Goal: Communication & Community: Answer question/provide support

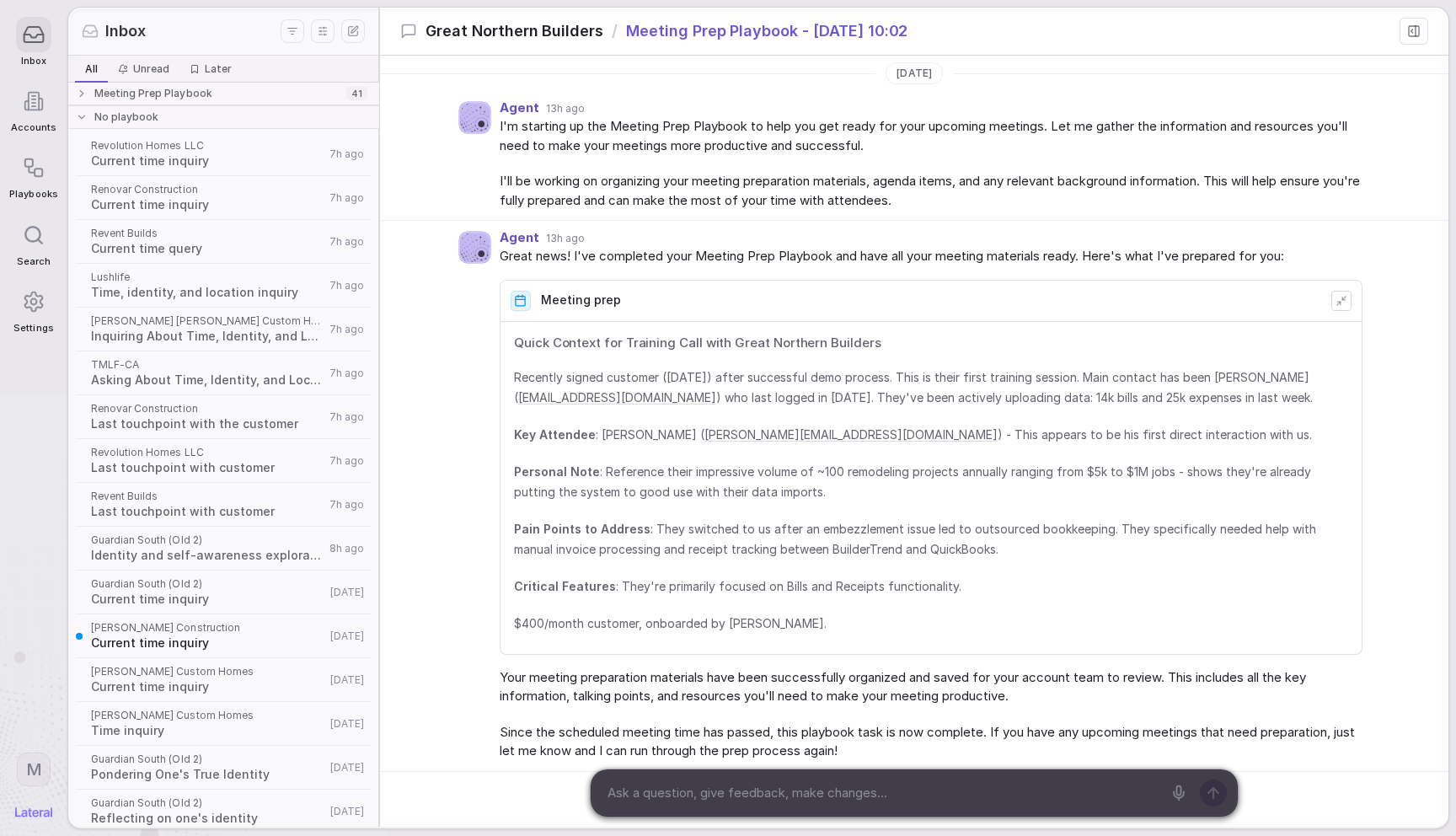
scroll to position [140, 0]
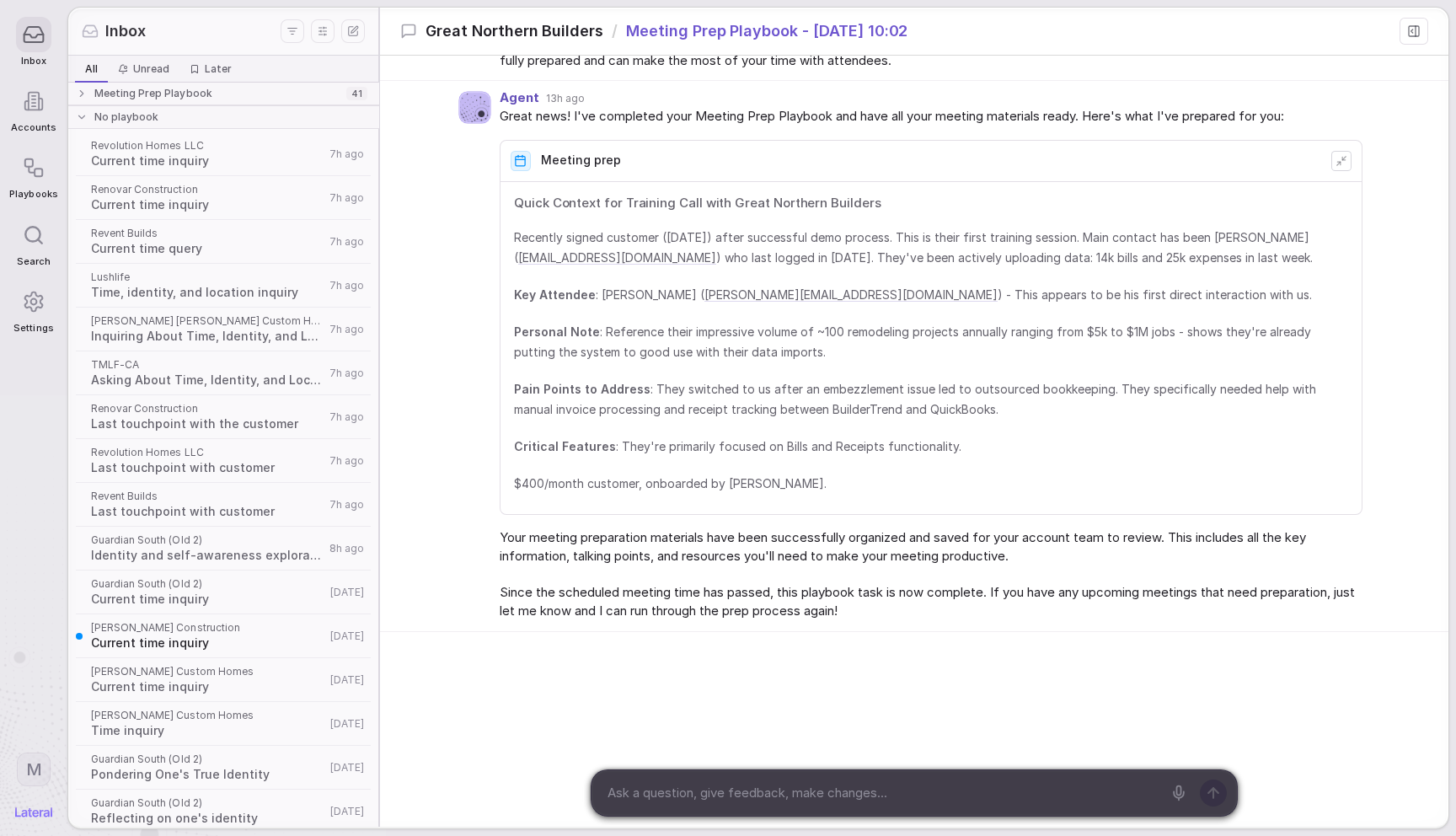
click at [446, 359] on div "Agent 13h ago Great news! I've completed your Meeting Prep Playbook and have al…" at bounding box center [914, 356] width 1069 height 551
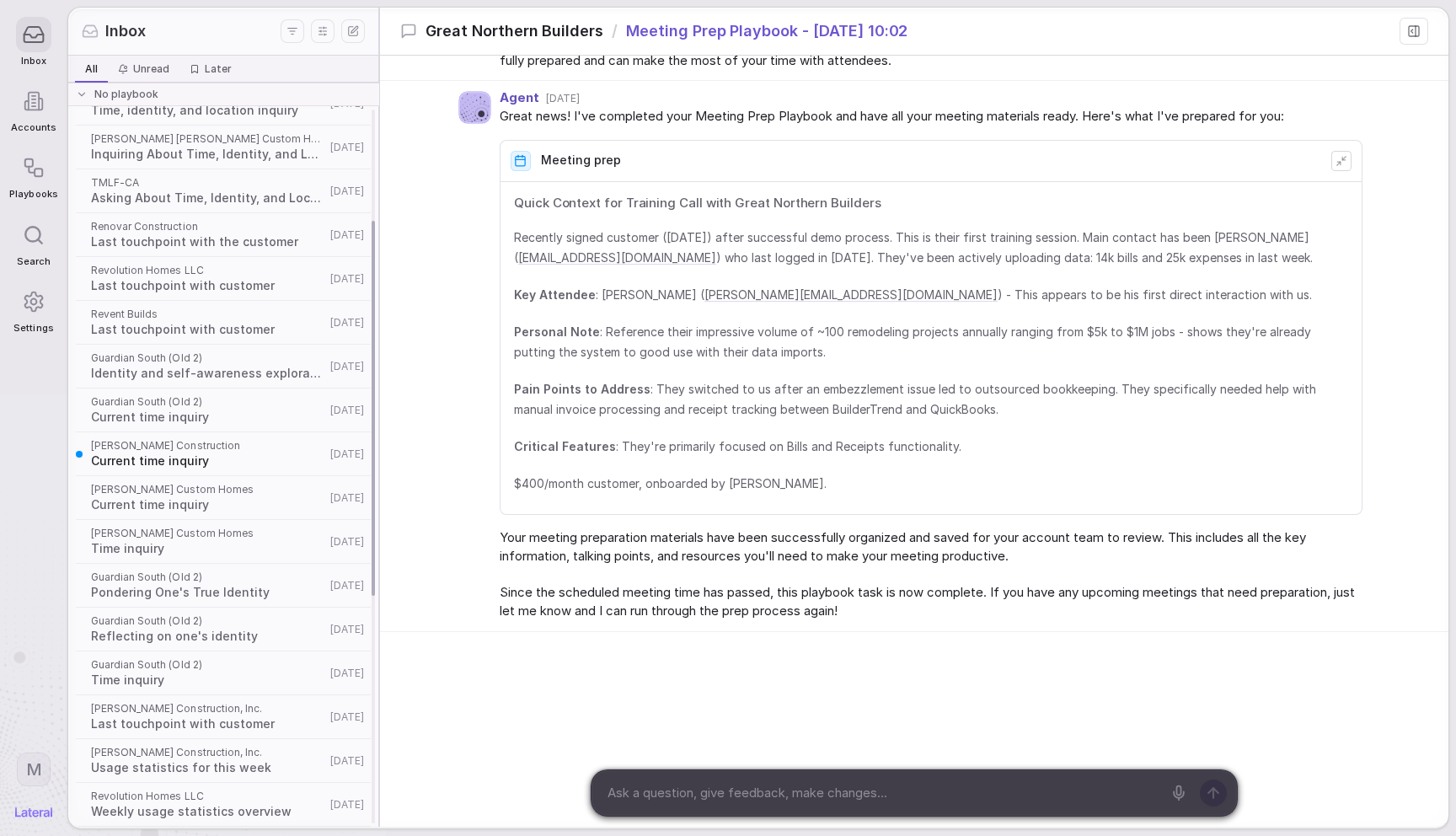
scroll to position [221, 0]
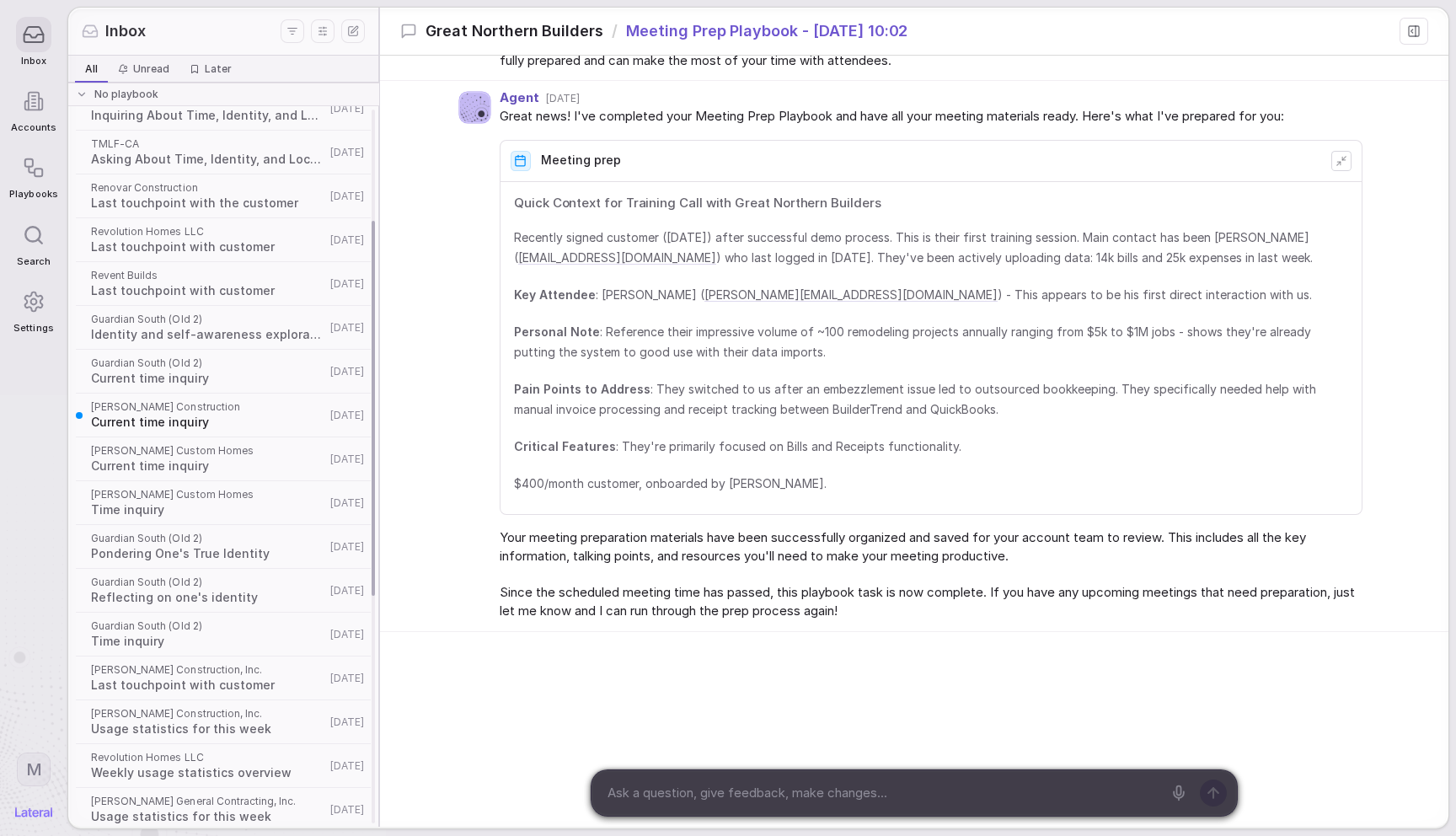
click at [263, 327] on span "Identity and self-awareness exploration" at bounding box center [208, 334] width 235 height 17
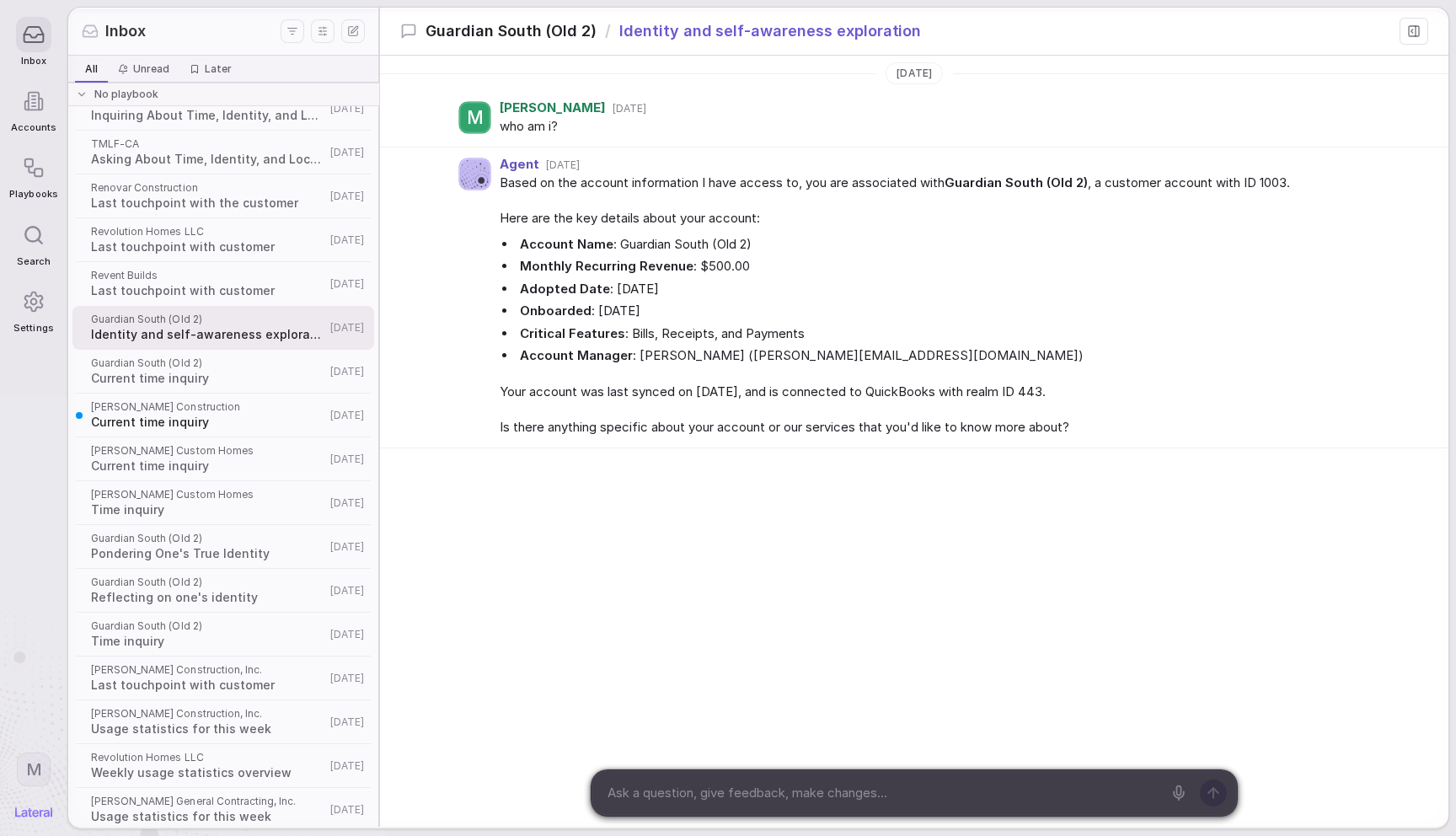
click at [465, 331] on div "Agent [DATE] Based on the account information I have access to, you are associa…" at bounding box center [914, 298] width 1069 height 301
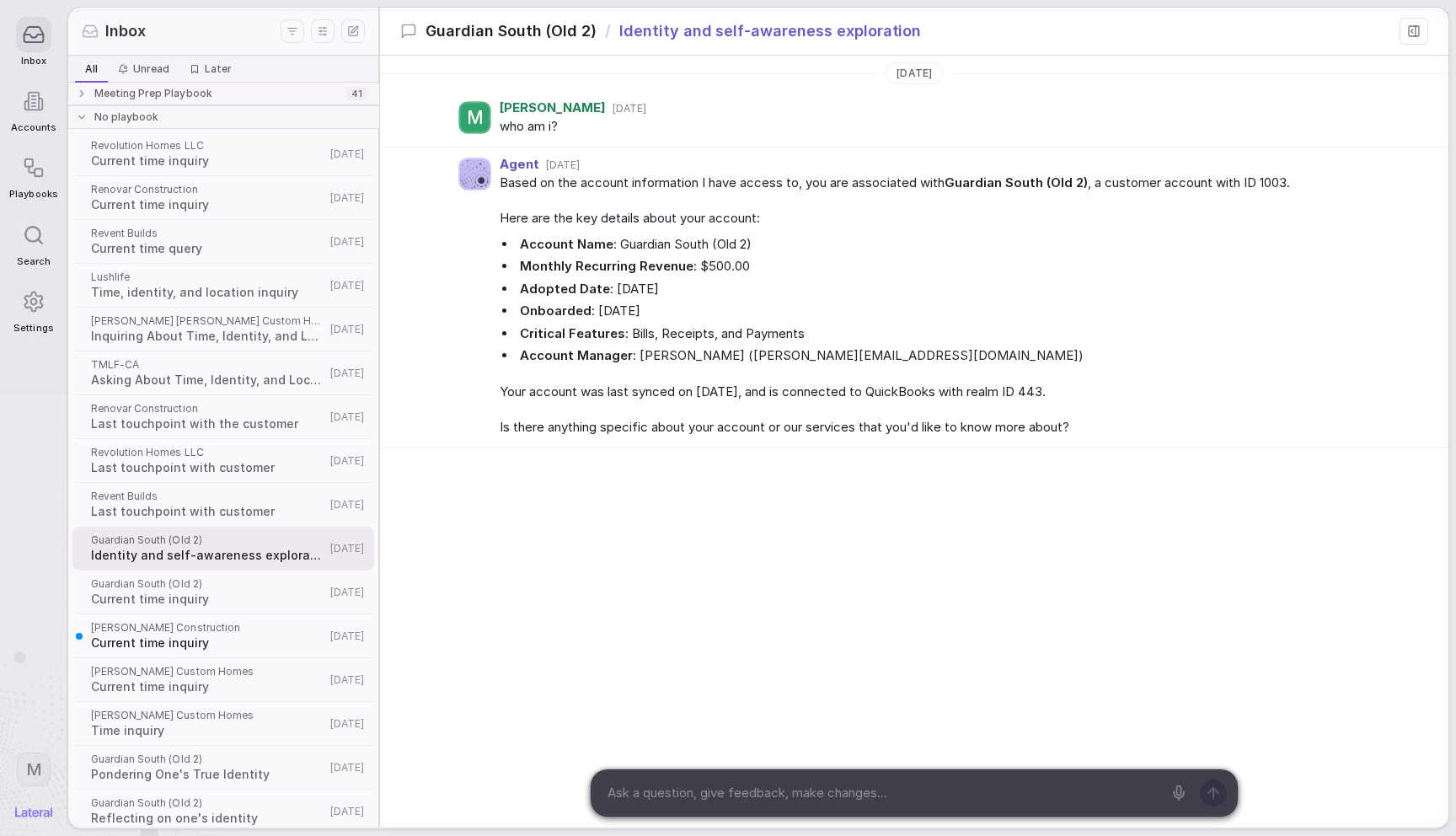
click at [554, 264] on strong "Monthly Recurring Revenue" at bounding box center [606, 266] width 173 height 16
click at [228, 767] on span "Pondering One's True Identity" at bounding box center [208, 774] width 235 height 17
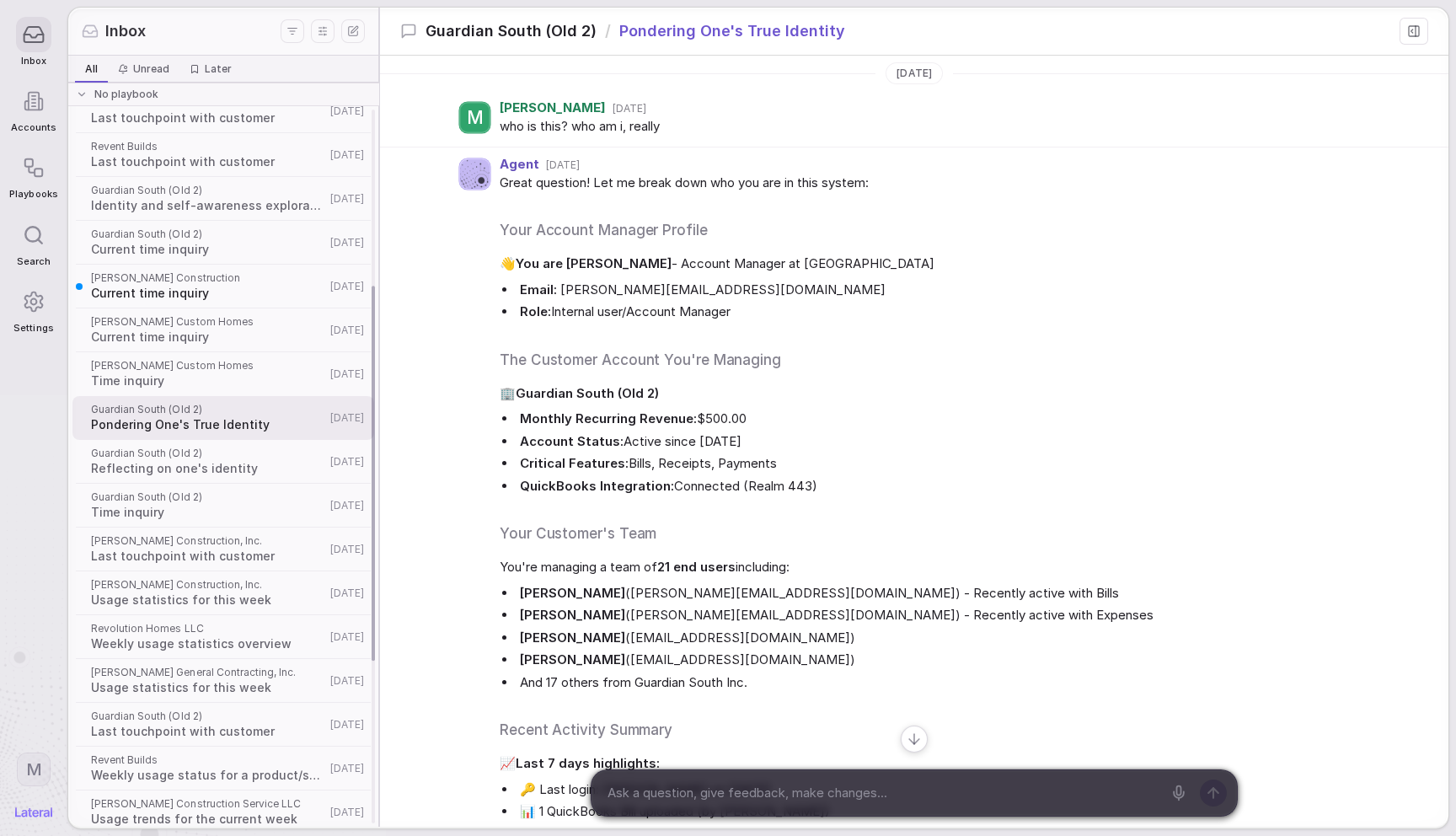
click at [214, 457] on span "Guardian South (Old 2)" at bounding box center [208, 454] width 235 height 14
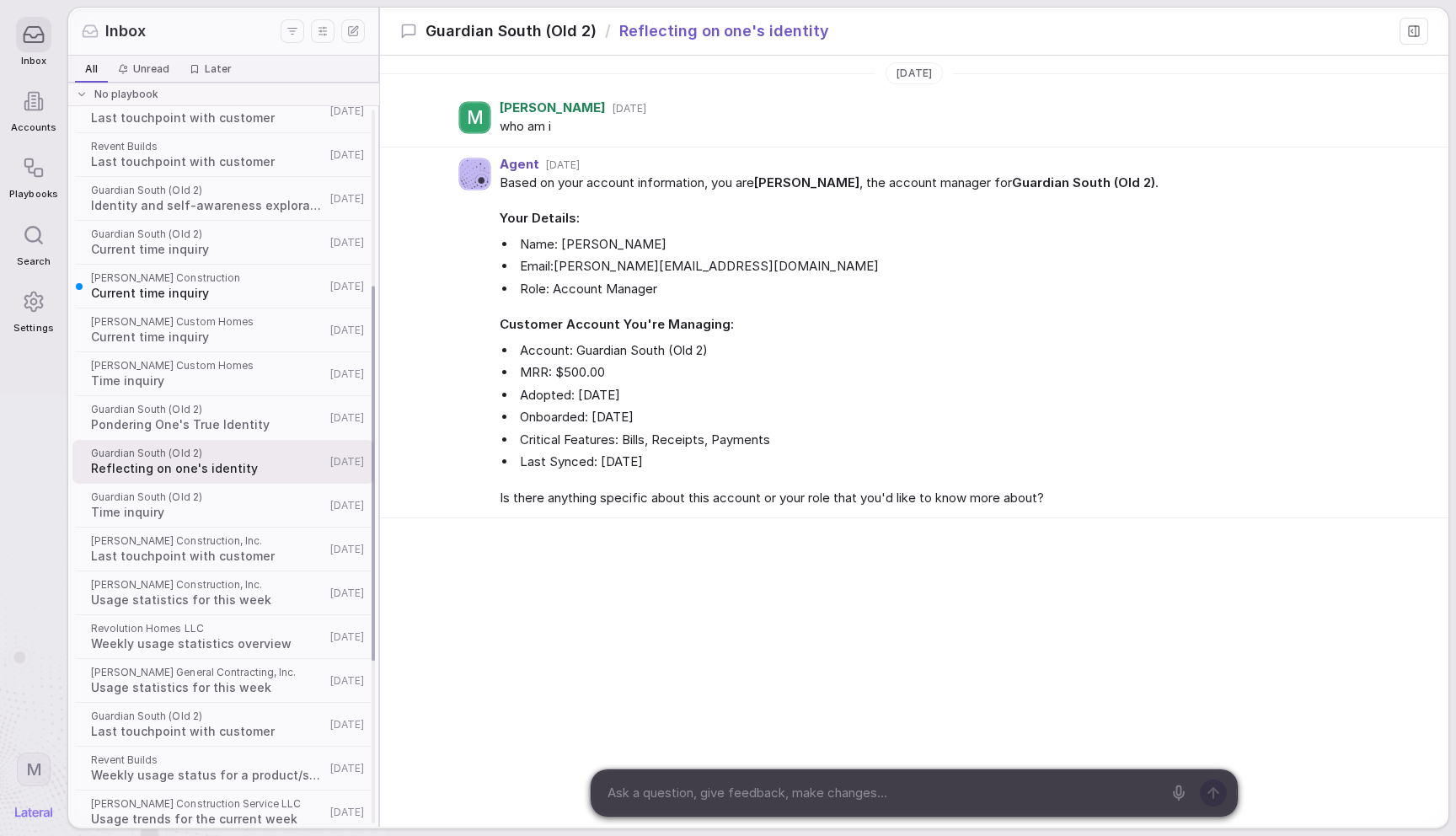
click at [236, 435] on div "Guardian South (Old 2) Pondering One's True Identity 5d ago" at bounding box center [223, 418] width 302 height 44
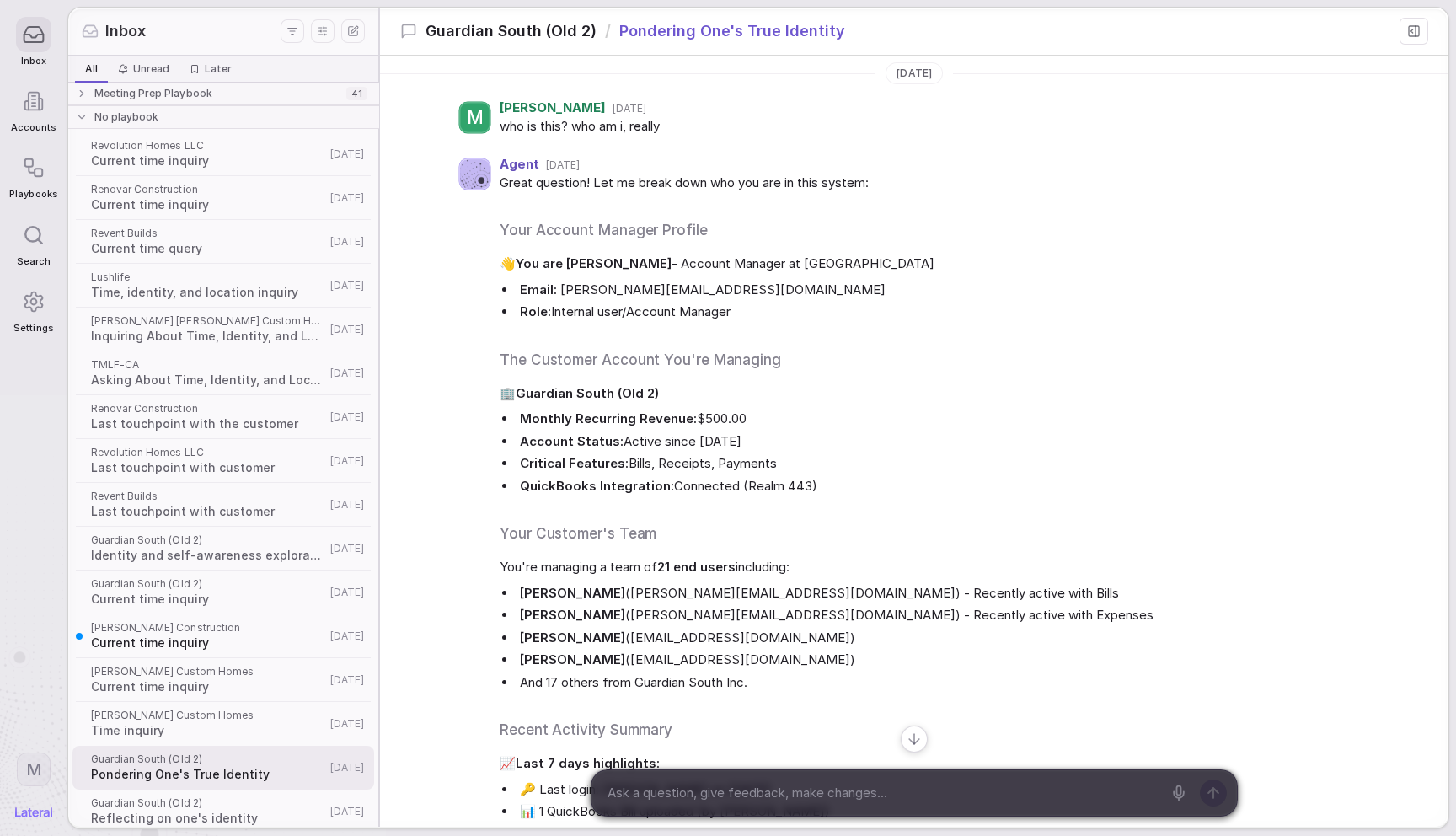
click at [1002, 224] on h2 "Your Account Manager Profile" at bounding box center [930, 230] width 863 height 22
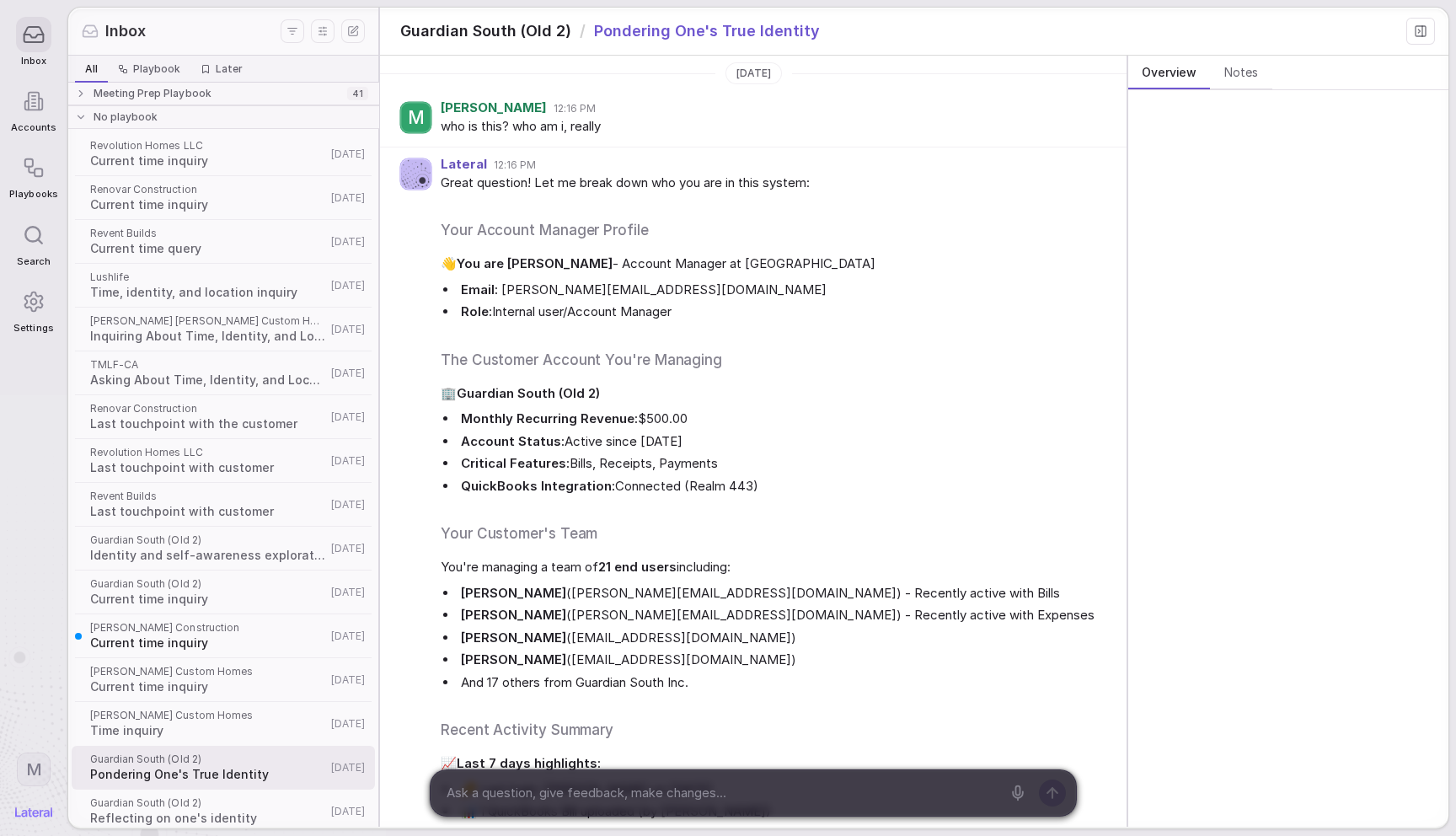
scroll to position [164, 0]
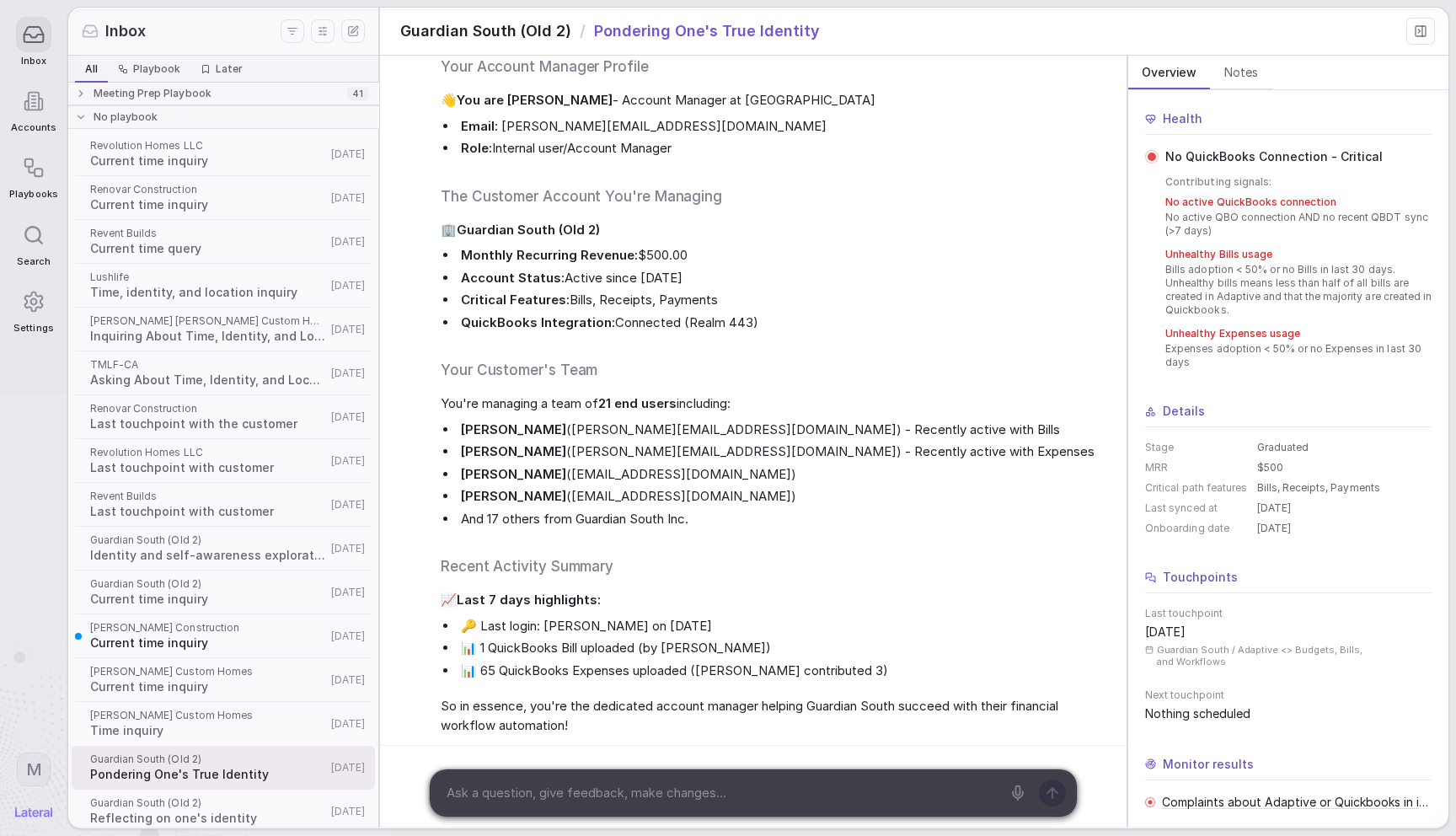
click at [325, 29] on icon "Display settings" at bounding box center [322, 30] width 17 height 17
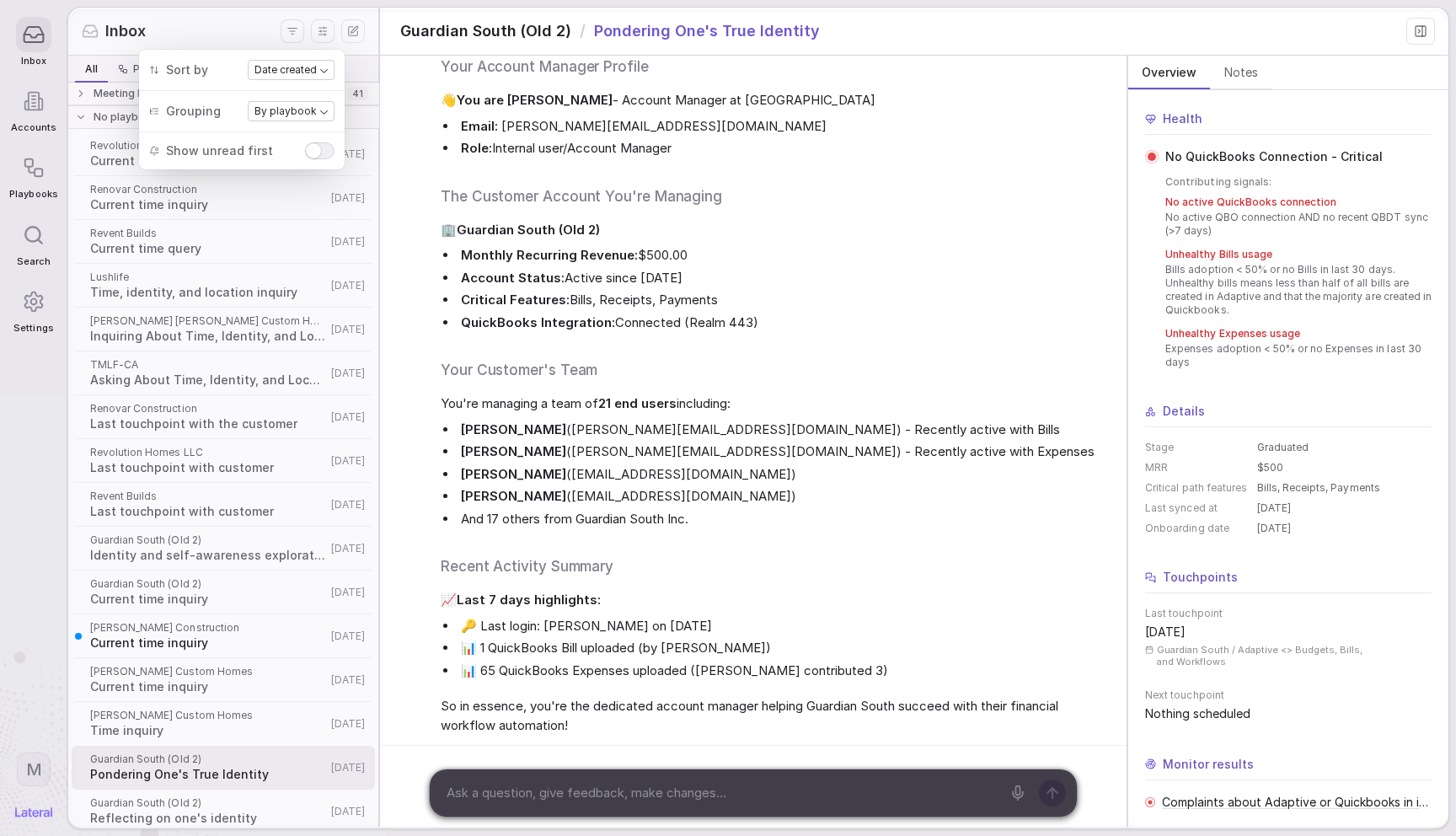
click at [240, 26] on div "Inbox" at bounding box center [181, 31] width 199 height 22
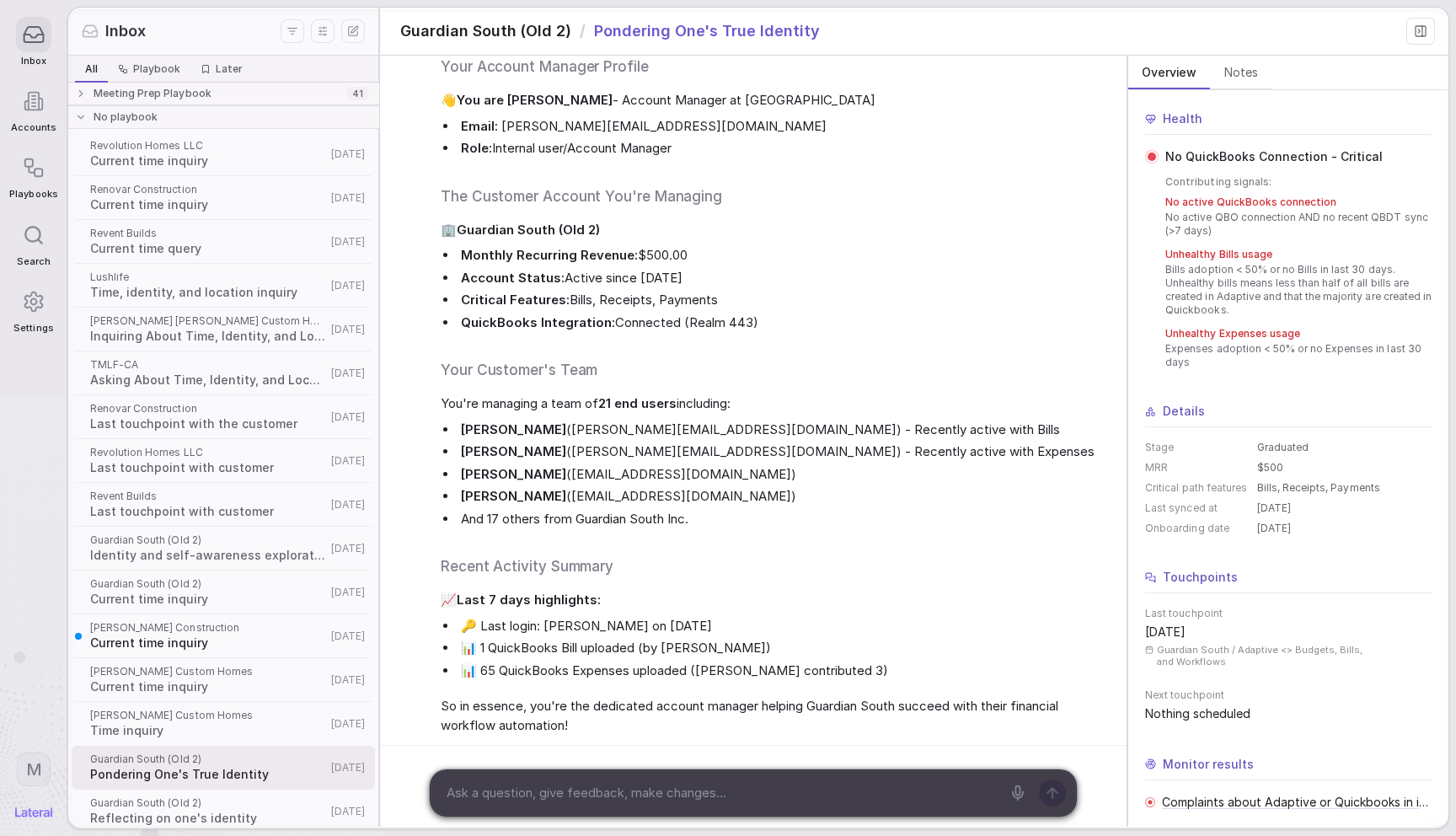
click at [605, 228] on span "🏢 Guardian South (Old 2)" at bounding box center [770, 231] width 659 height 19
drag, startPoint x: 319, startPoint y: 31, endPoint x: 319, endPoint y: 41, distance: 10.0
click at [319, 31] on line "Display settings" at bounding box center [320, 31] width 3 height 0
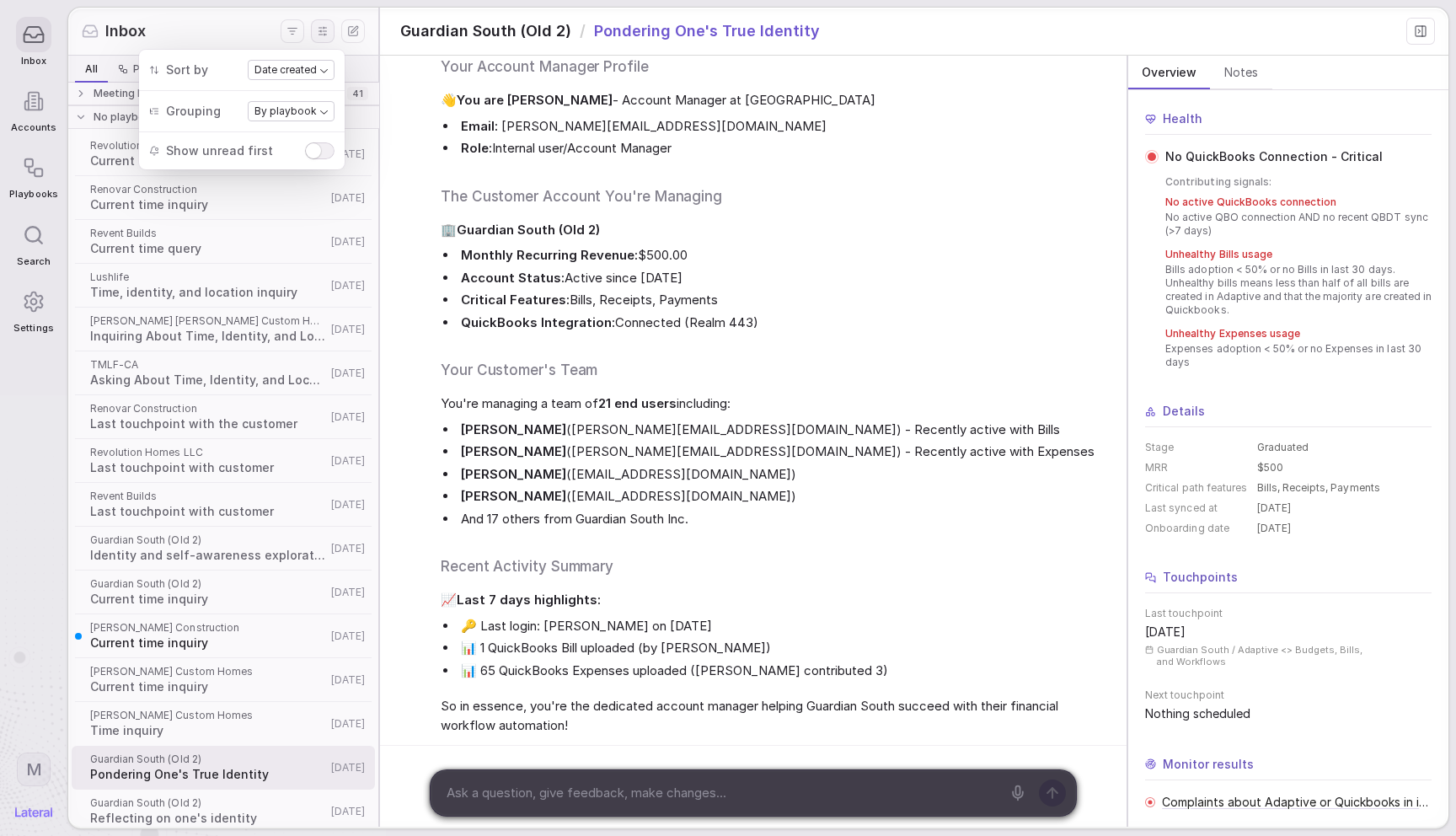
click at [303, 73] on body "Inbox Accounts Playbooks Search Settings M Inbox All All Playbook Playbook Late…" at bounding box center [728, 418] width 1456 height 836
drag, startPoint x: 163, startPoint y: 86, endPoint x: 172, endPoint y: 91, distance: 10.3
click at [165, 88] on html "Inbox Accounts Playbooks Search Settings M Inbox All All Playbook Playbook Late…" at bounding box center [728, 418] width 1456 height 836
click at [267, 106] on body "Inbox Accounts Playbooks Search Settings M Inbox All All Playbook Playbook Late…" at bounding box center [728, 418] width 1456 height 836
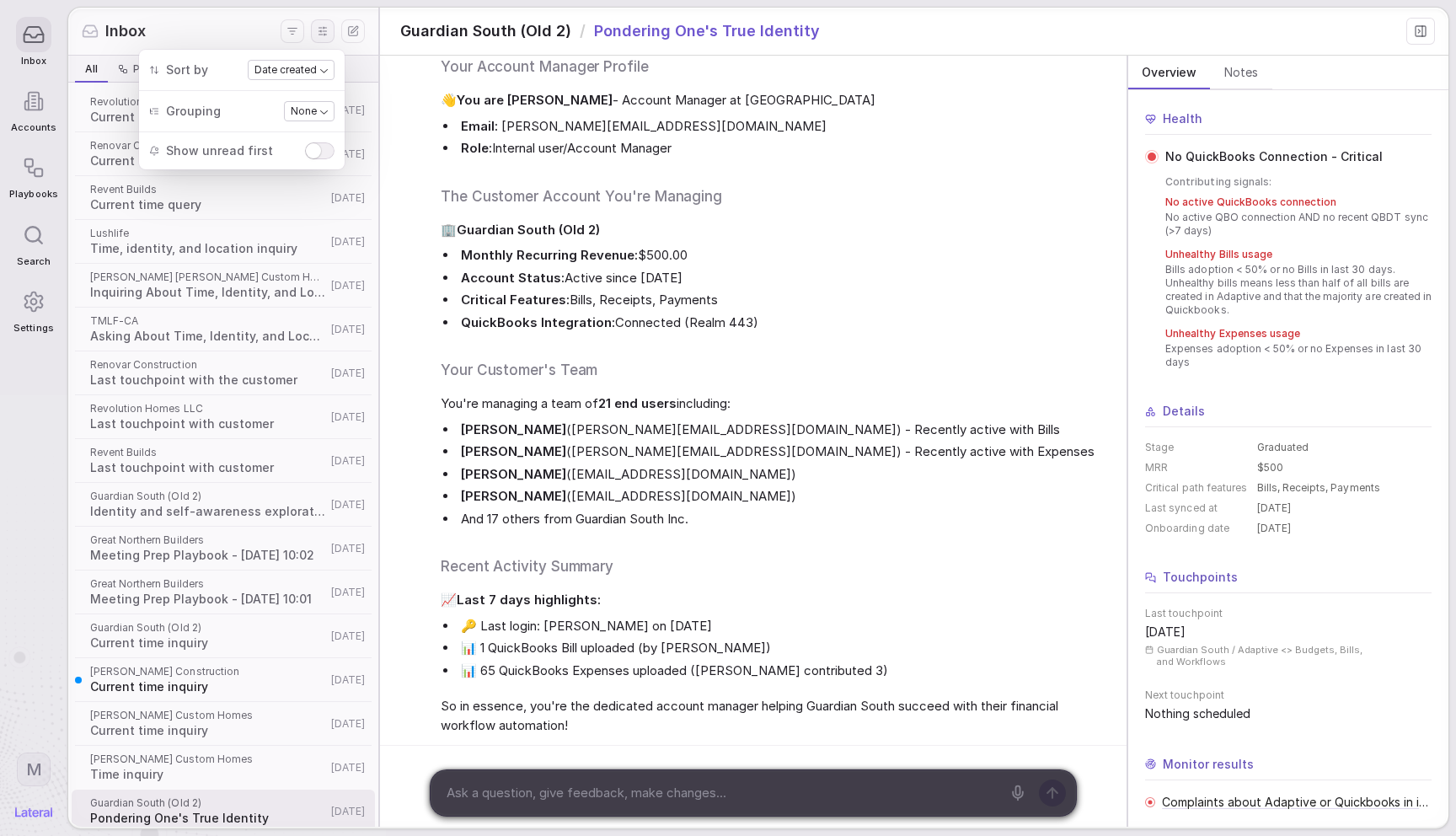
click at [516, 173] on div "Great question! Let me break down who you are in this system: Your Account Mana…" at bounding box center [770, 372] width 659 height 725
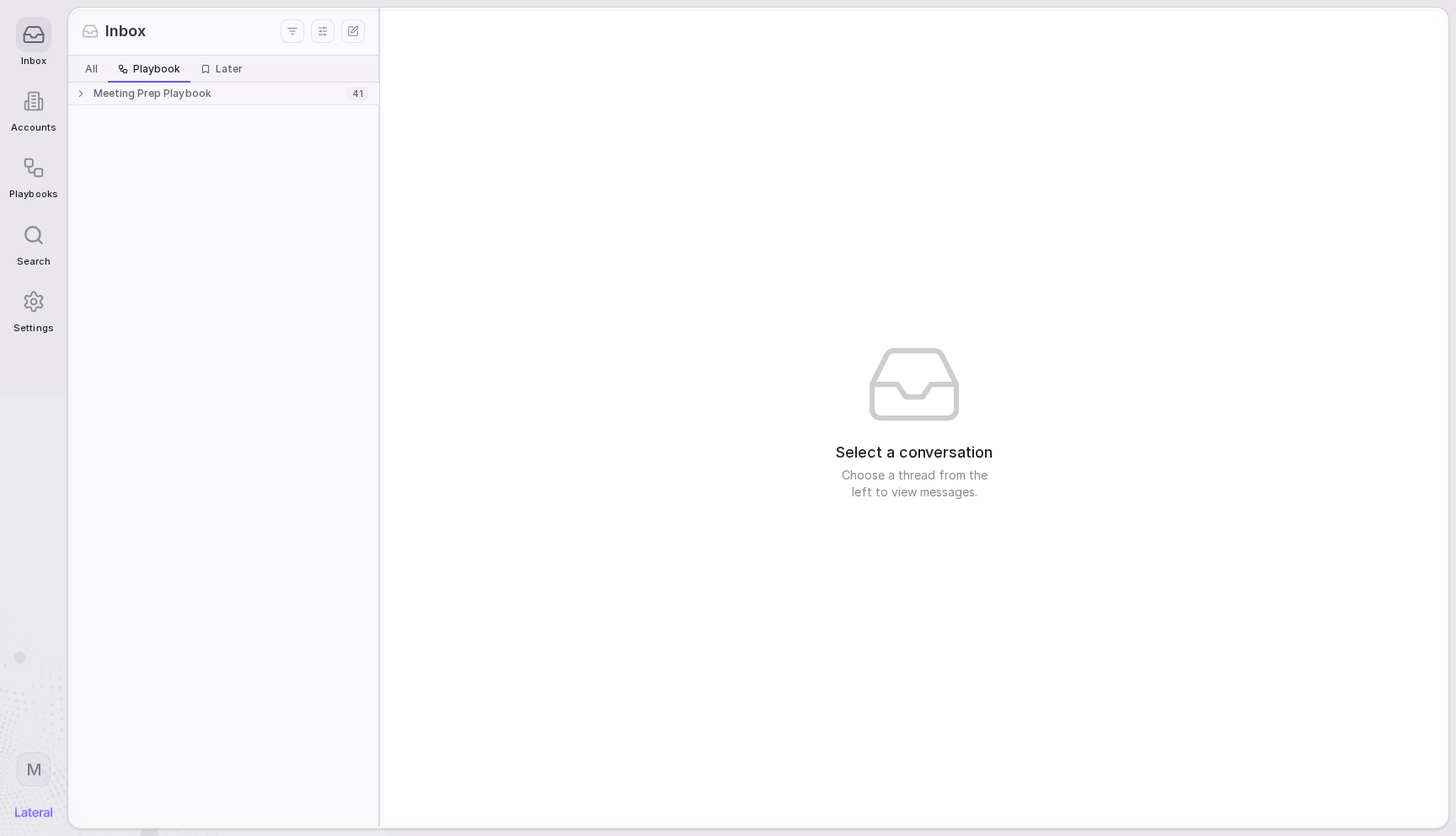
click at [147, 68] on span "Playbook" at bounding box center [157, 69] width 47 height 14
click at [201, 96] on span "Meeting Prep Playbook" at bounding box center [152, 93] width 118 height 14
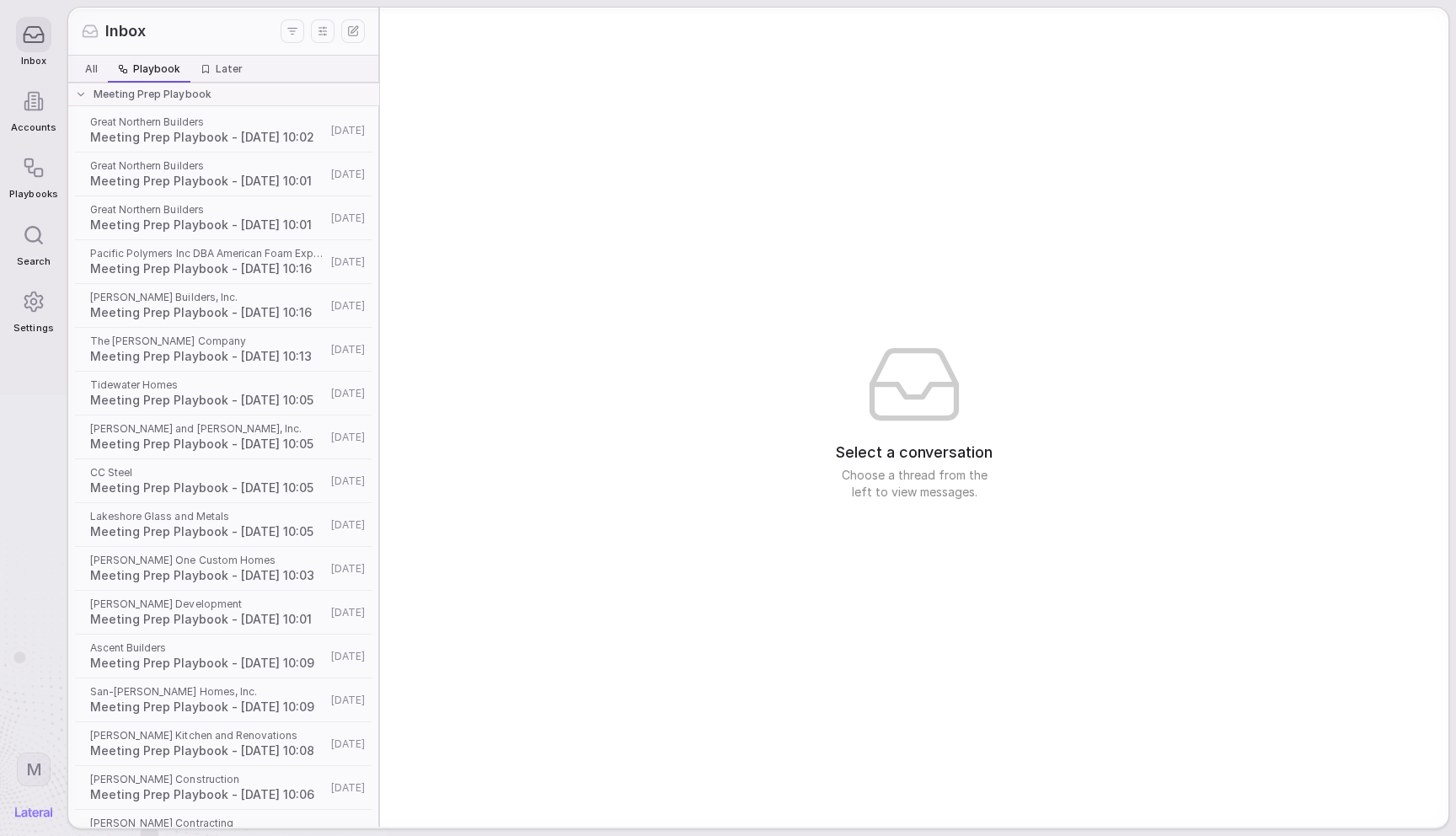
click at [100, 66] on span "All" at bounding box center [91, 69] width 26 height 20
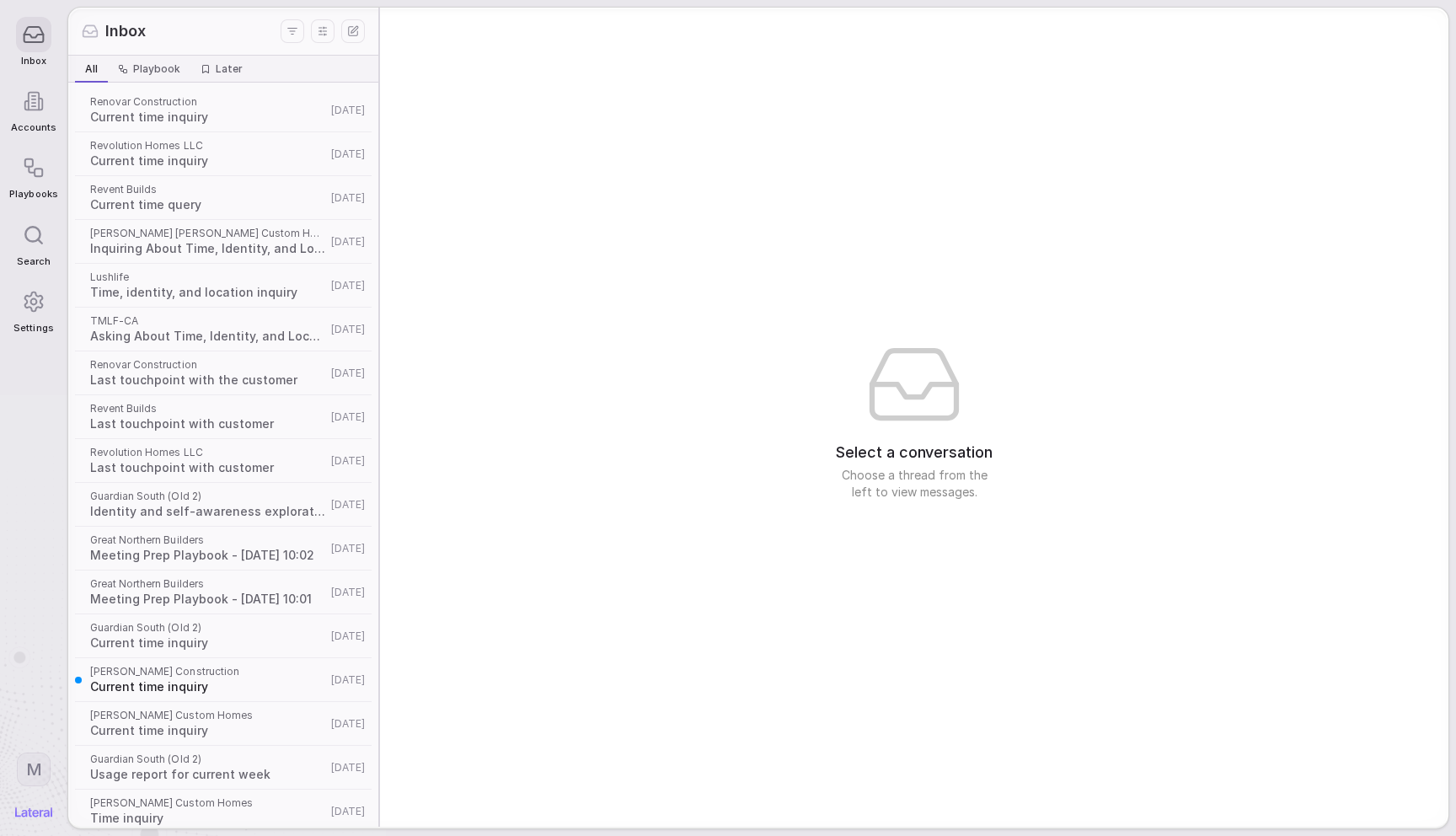
click at [137, 65] on span "Playbook" at bounding box center [157, 69] width 47 height 14
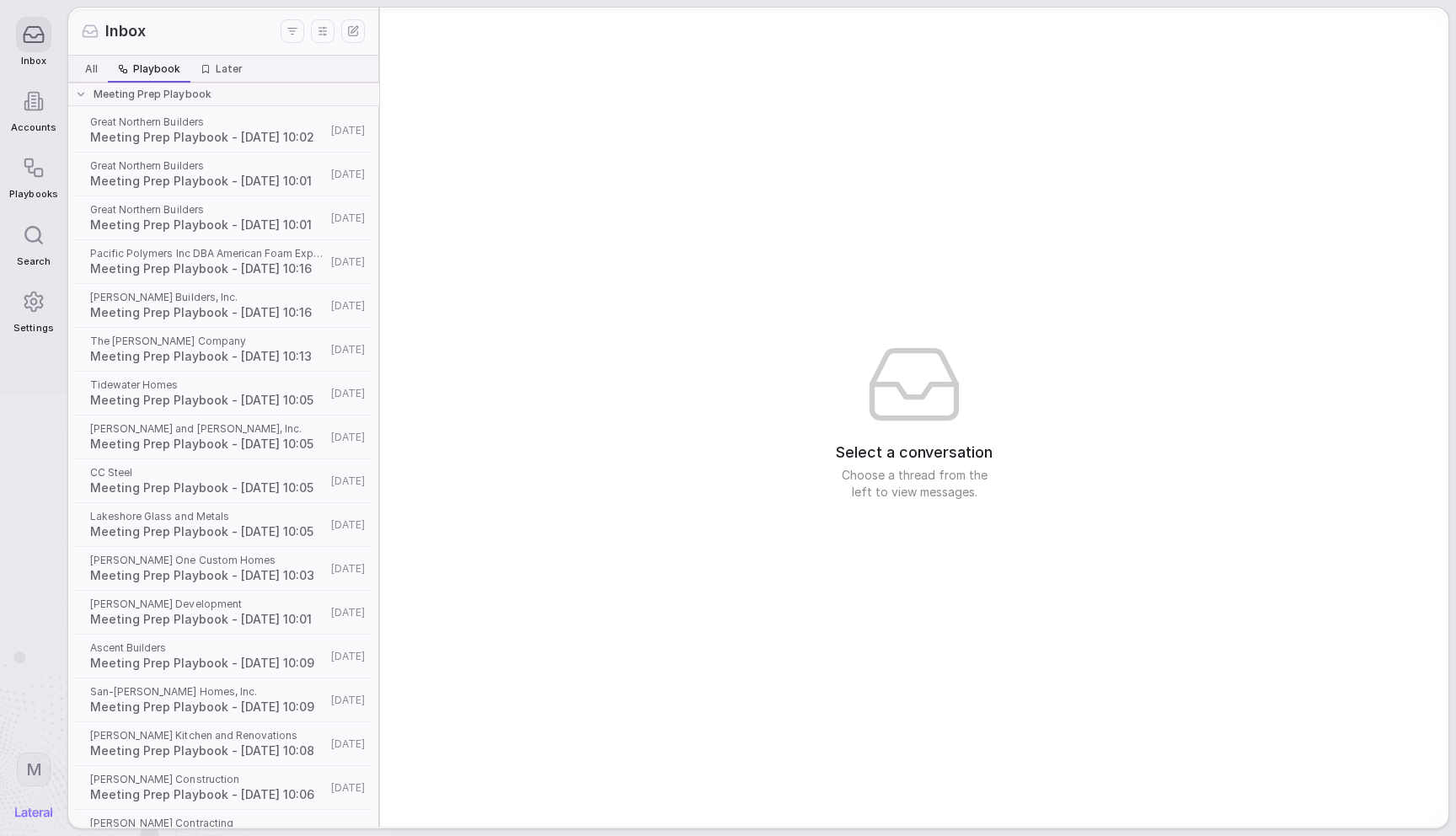
click at [556, 135] on div "Select a conversation Choose a thread from the left to view messages." at bounding box center [914, 418] width 1069 height 819
click at [85, 69] on span "All" at bounding box center [91, 69] width 26 height 20
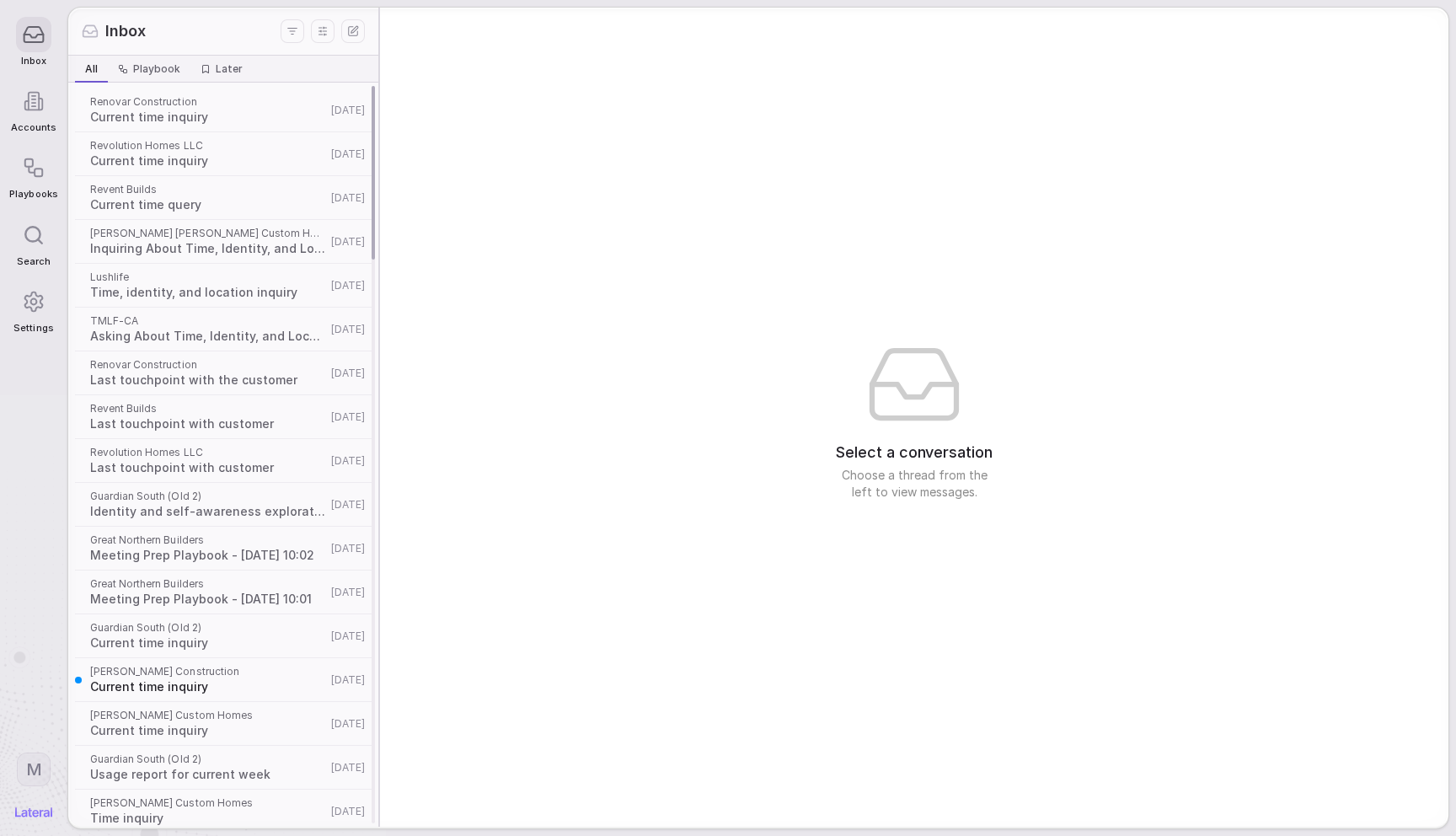
click at [607, 123] on div "Select a conversation Choose a thread from the left to view messages." at bounding box center [914, 418] width 1069 height 819
click at [841, 180] on div "Select a conversation Choose a thread from the left to view messages." at bounding box center [914, 418] width 1069 height 819
click at [327, 34] on icon "Display settings" at bounding box center [322, 30] width 17 height 17
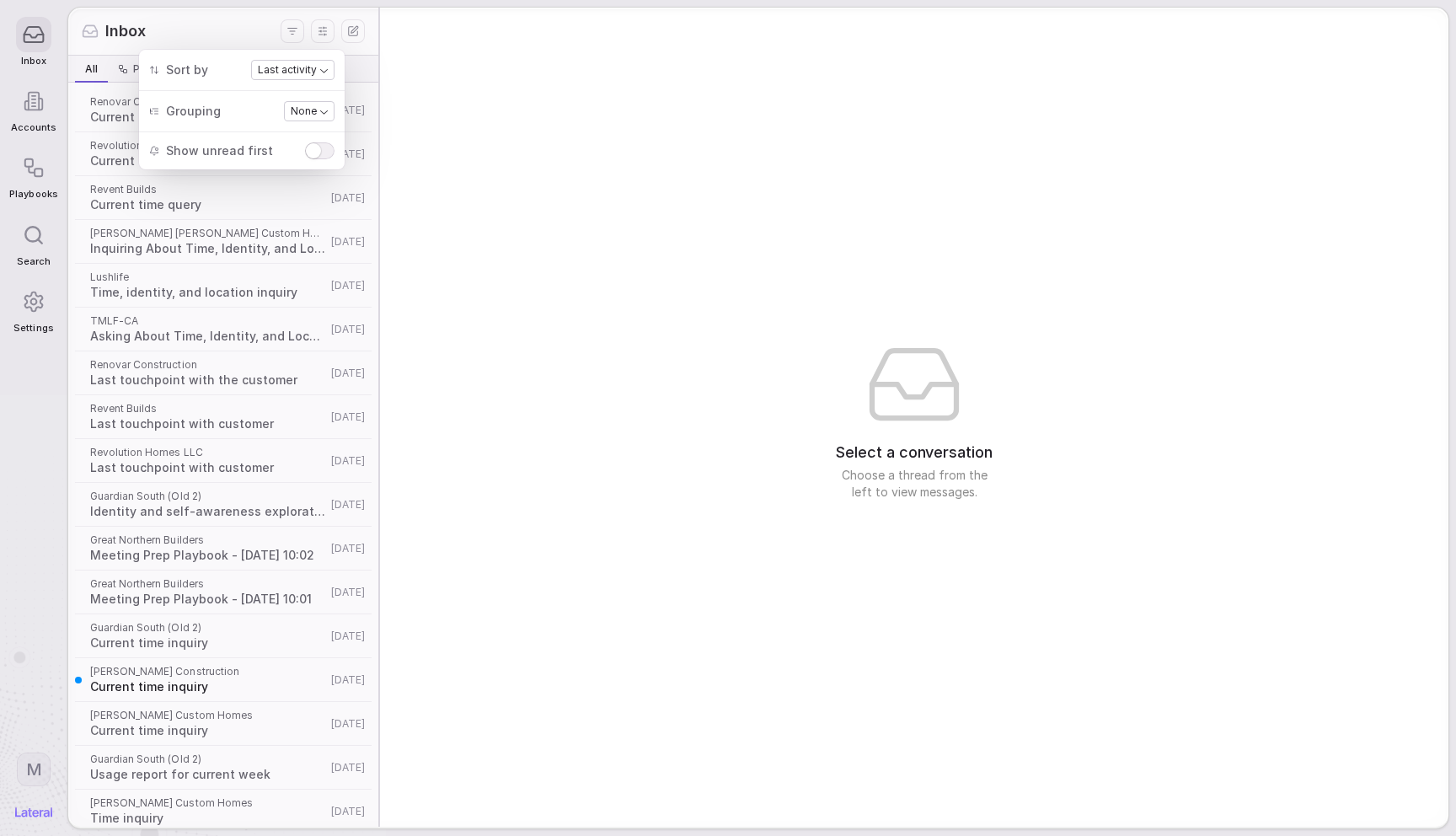
click at [237, 34] on div "Inbox" at bounding box center [181, 31] width 199 height 22
click at [156, 65] on span "Playbook" at bounding box center [157, 69] width 47 height 14
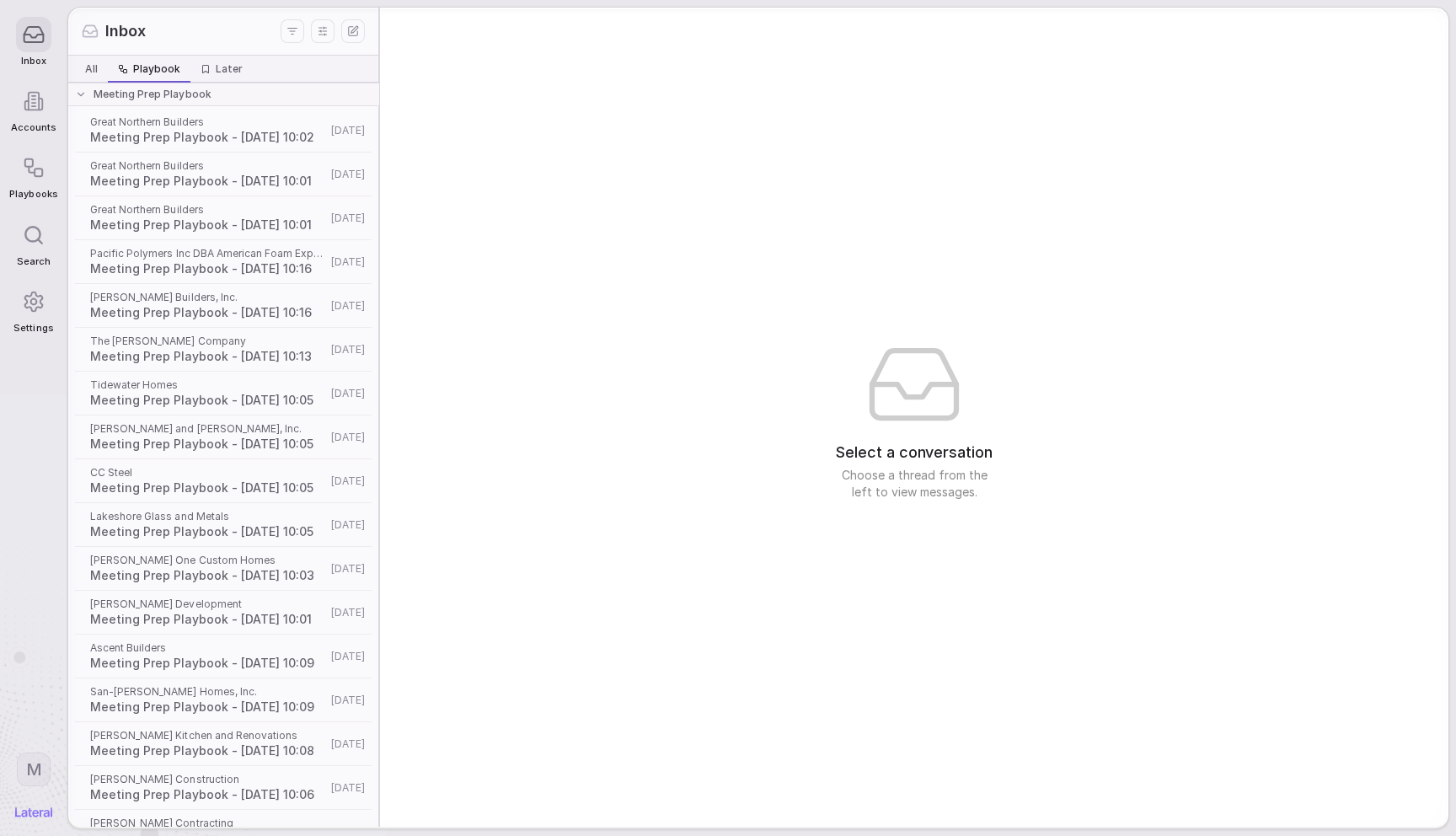
click at [321, 30] on line "Display settings" at bounding box center [321, 31] width 0 height 2
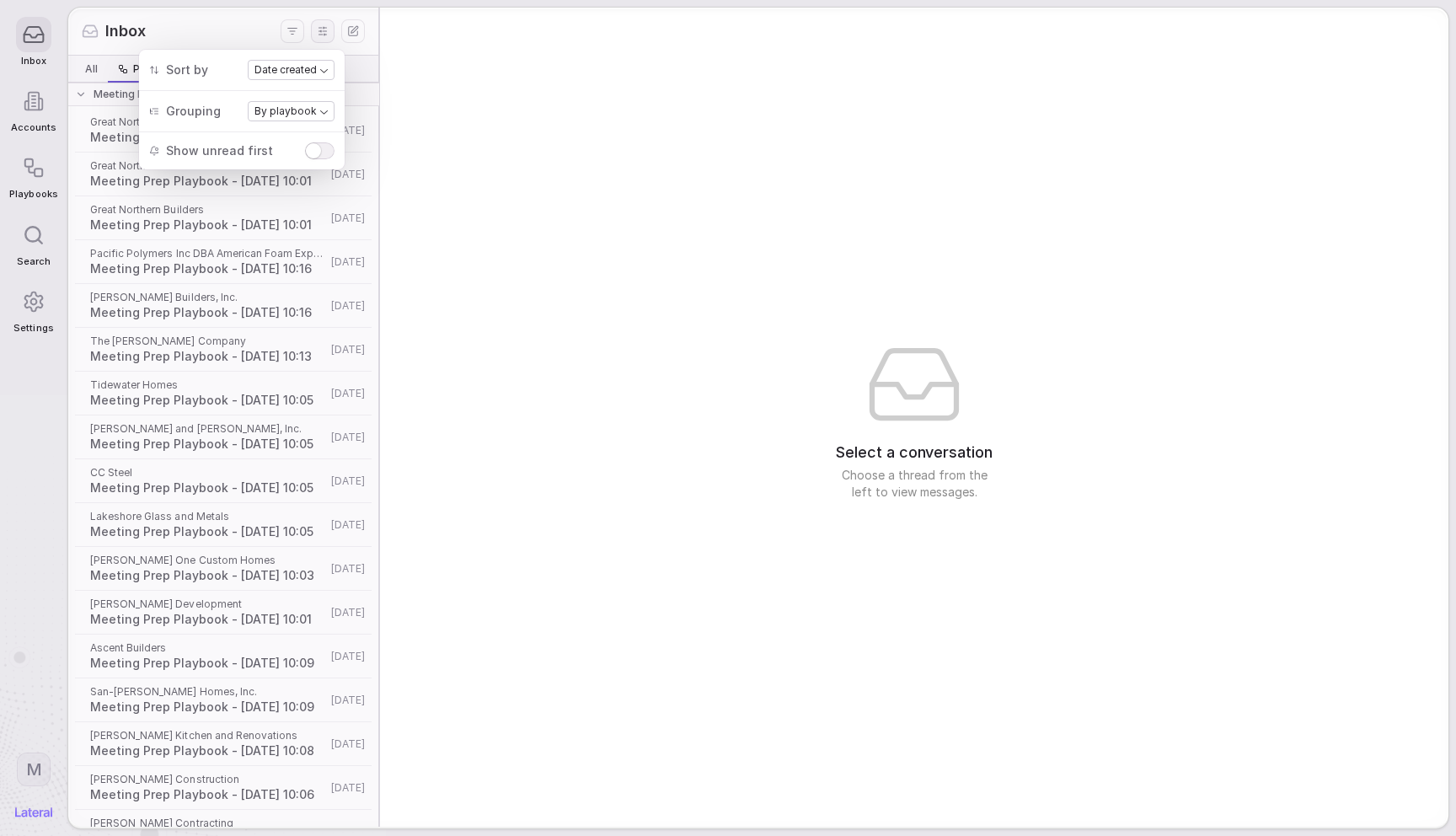
click at [235, 29] on div "Inbox" at bounding box center [181, 31] width 199 height 22
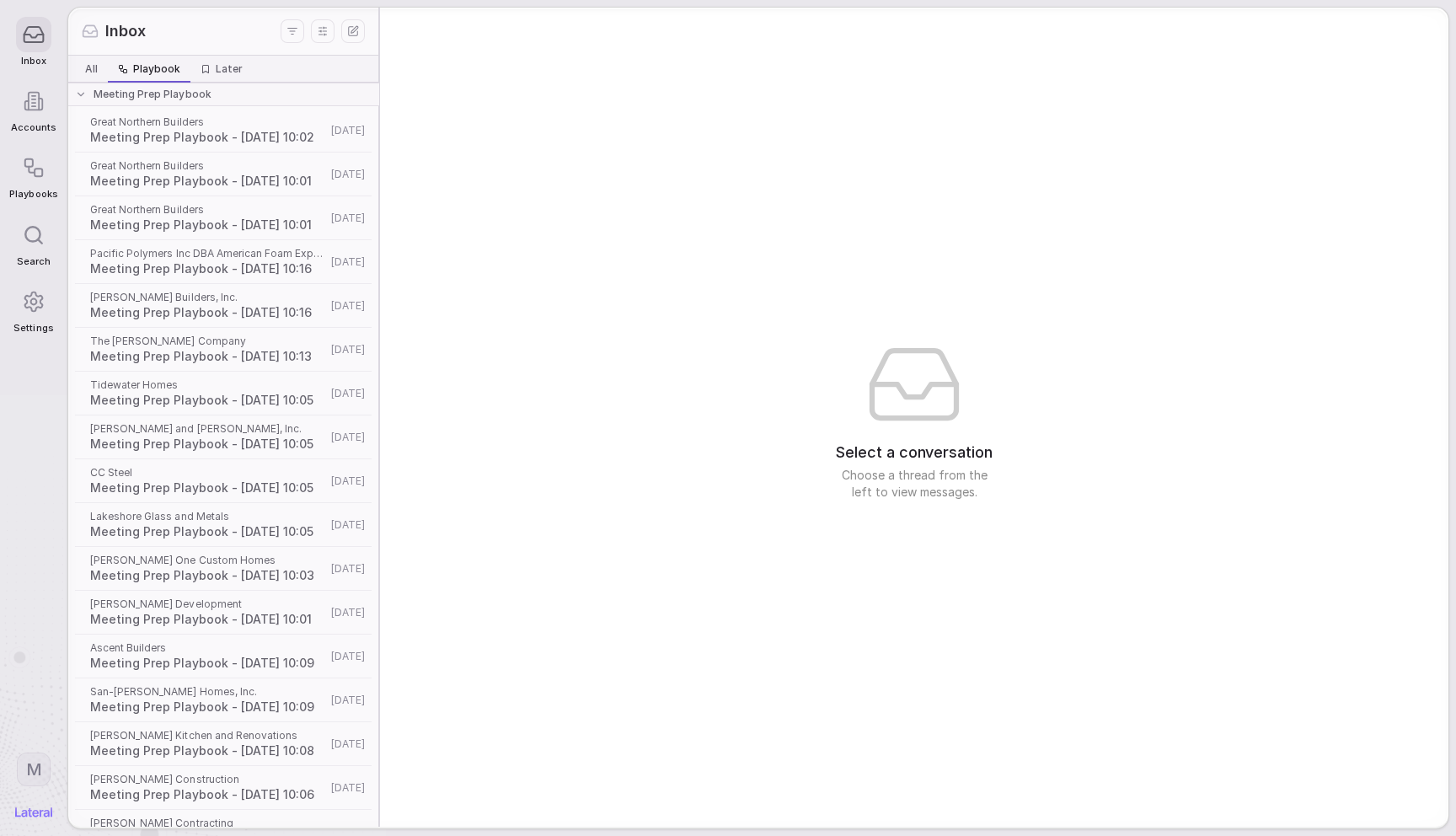
click at [221, 57] on button "Later Later" at bounding box center [222, 69] width 62 height 27
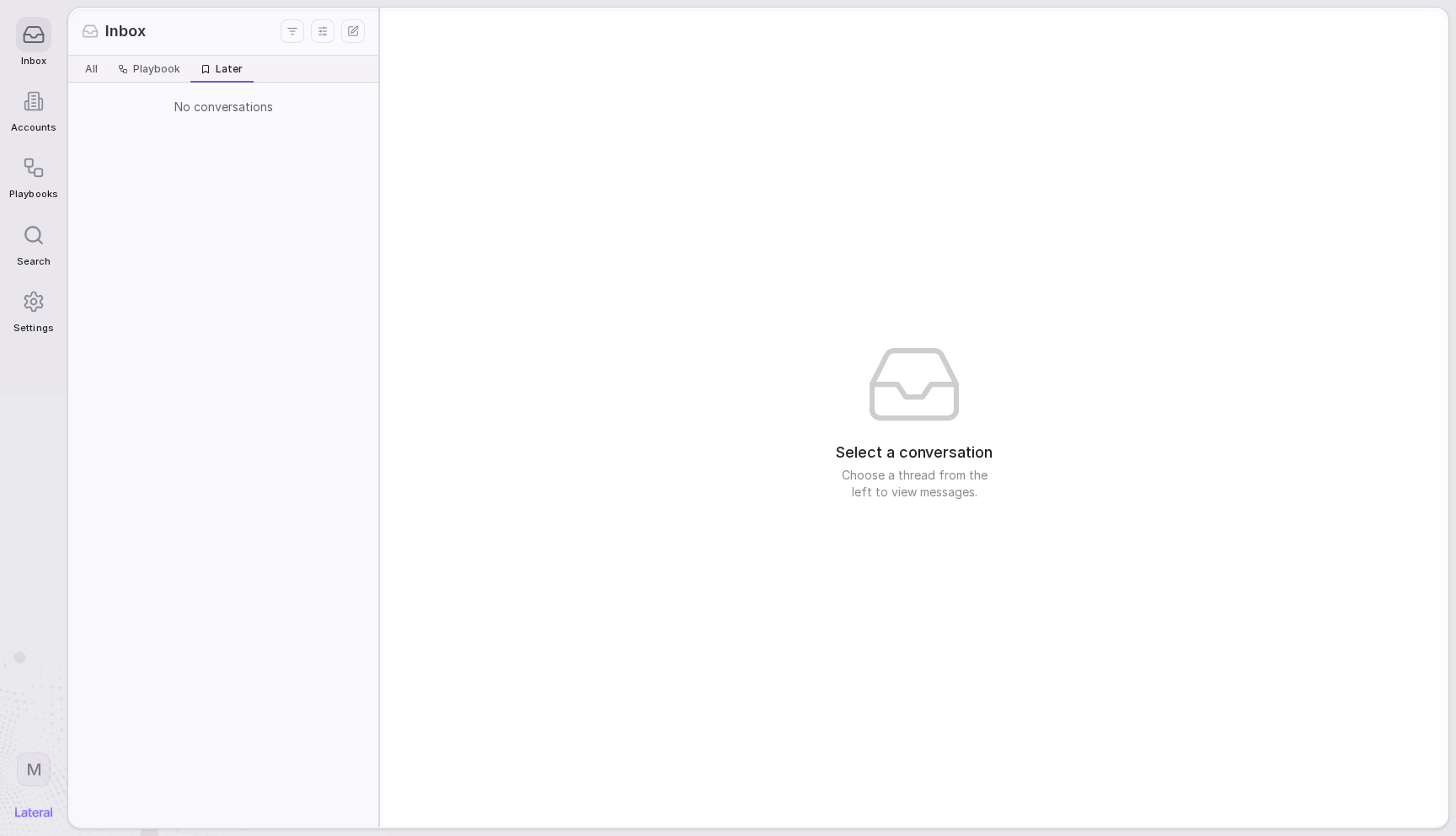
click at [174, 60] on span "Playbook" at bounding box center [149, 69] width 76 height 20
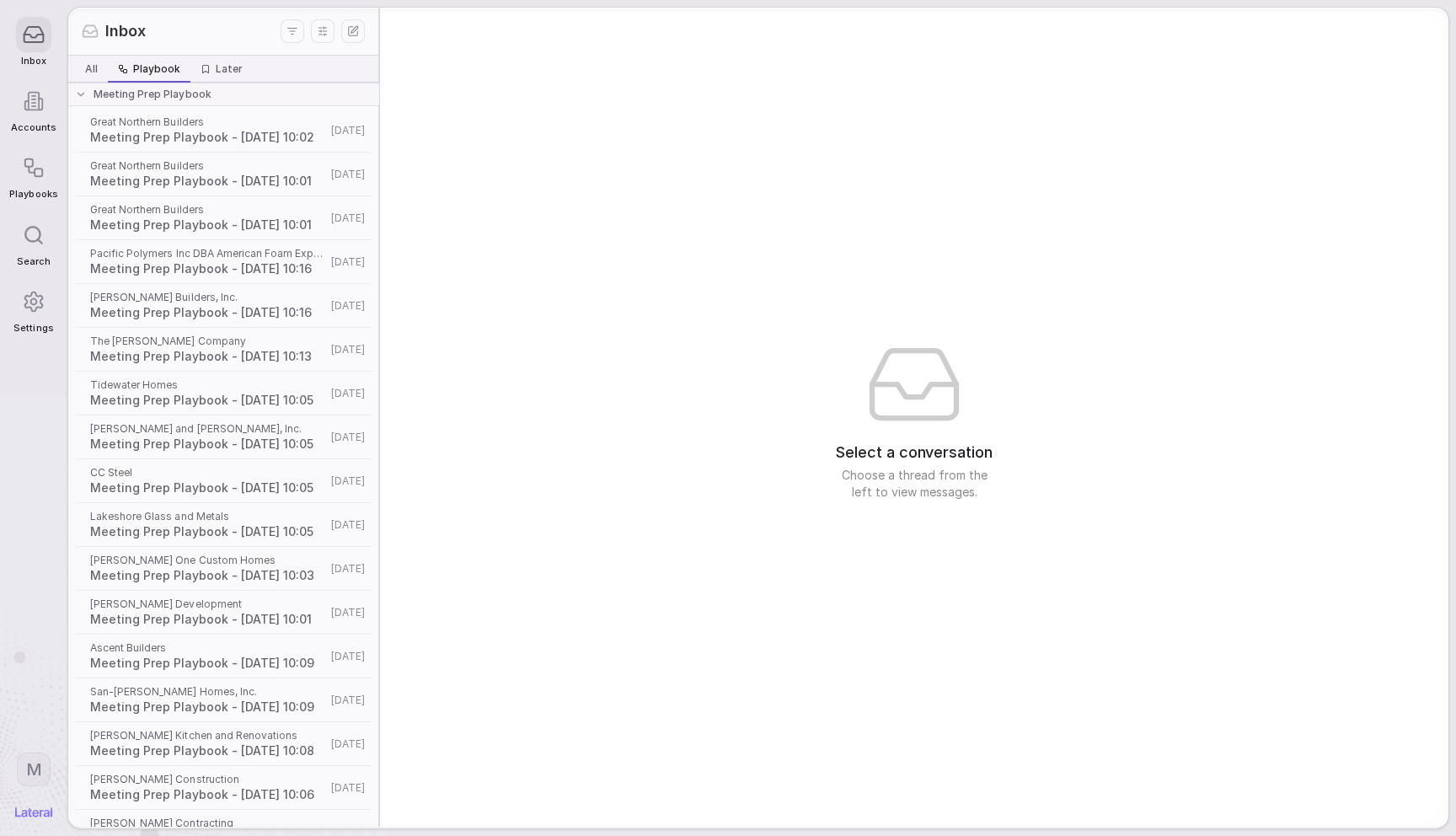
click at [504, 111] on div "Select a conversation Choose a thread from the left to view messages." at bounding box center [914, 418] width 1069 height 819
click at [323, 28] on line "Display settings" at bounding box center [323, 28] width 0 height 2
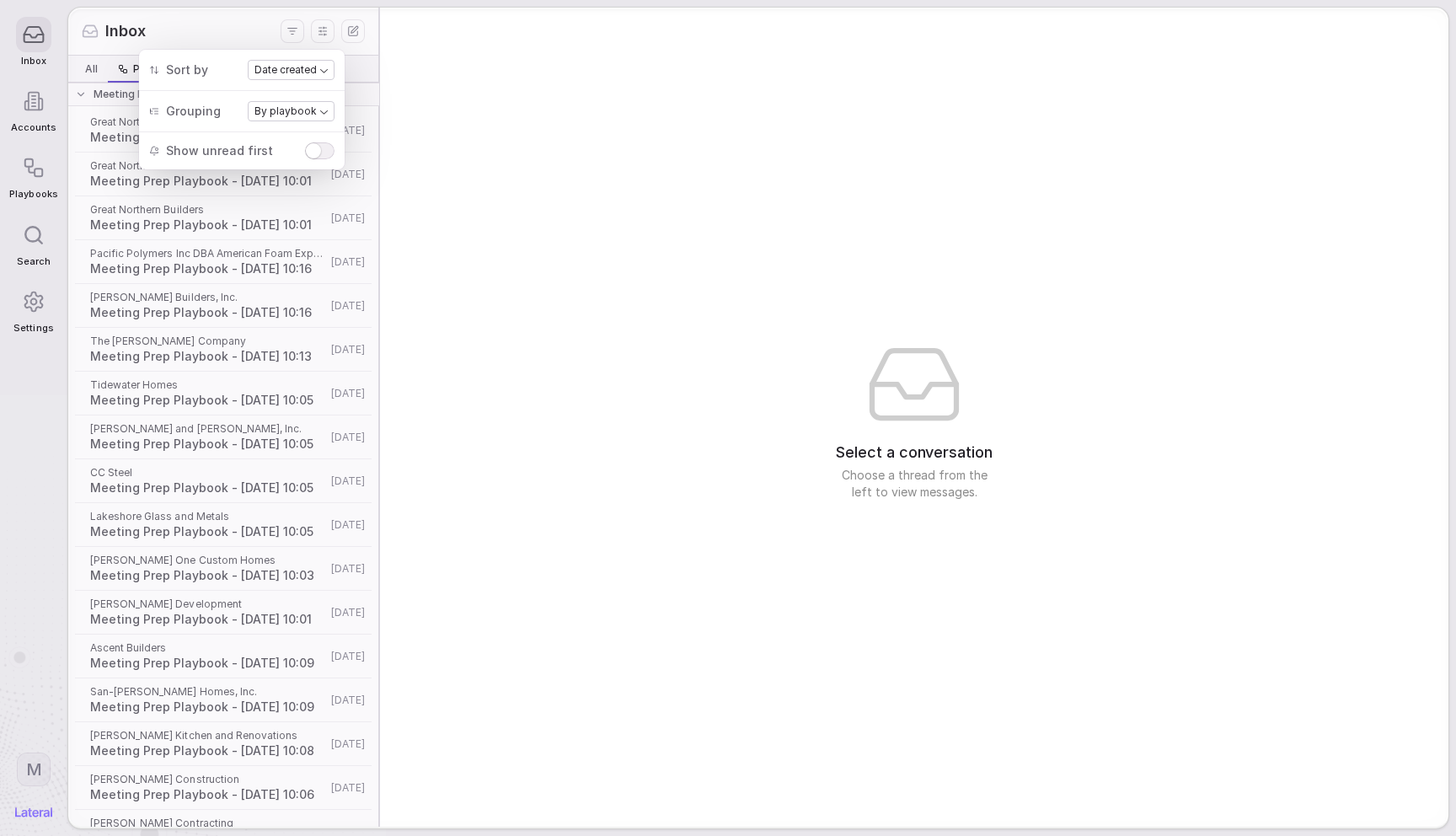
click at [485, 63] on div "Select a conversation Choose a thread from the left to view messages." at bounding box center [914, 418] width 1069 height 819
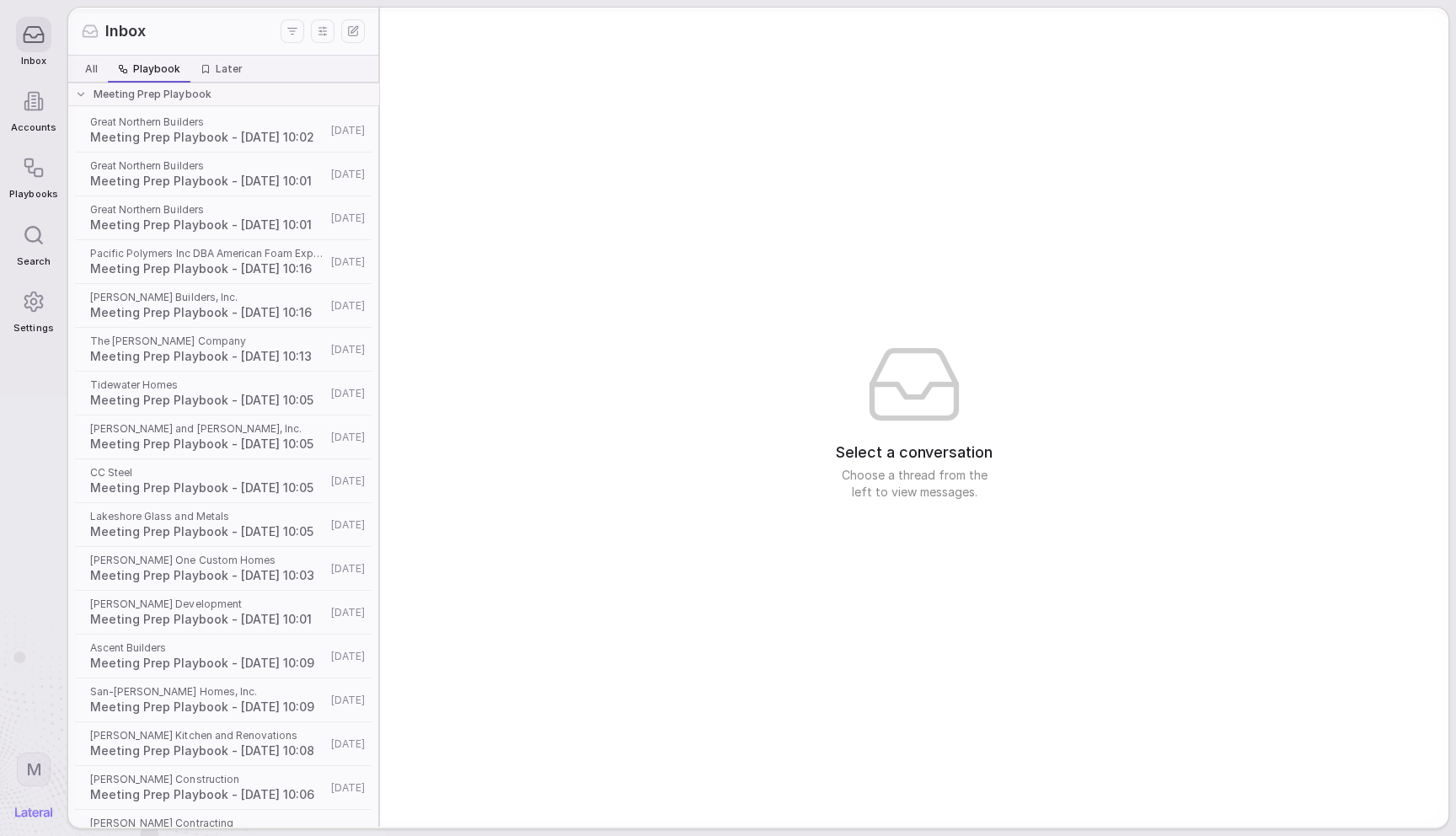
click at [93, 74] on span "All" at bounding box center [91, 69] width 13 height 14
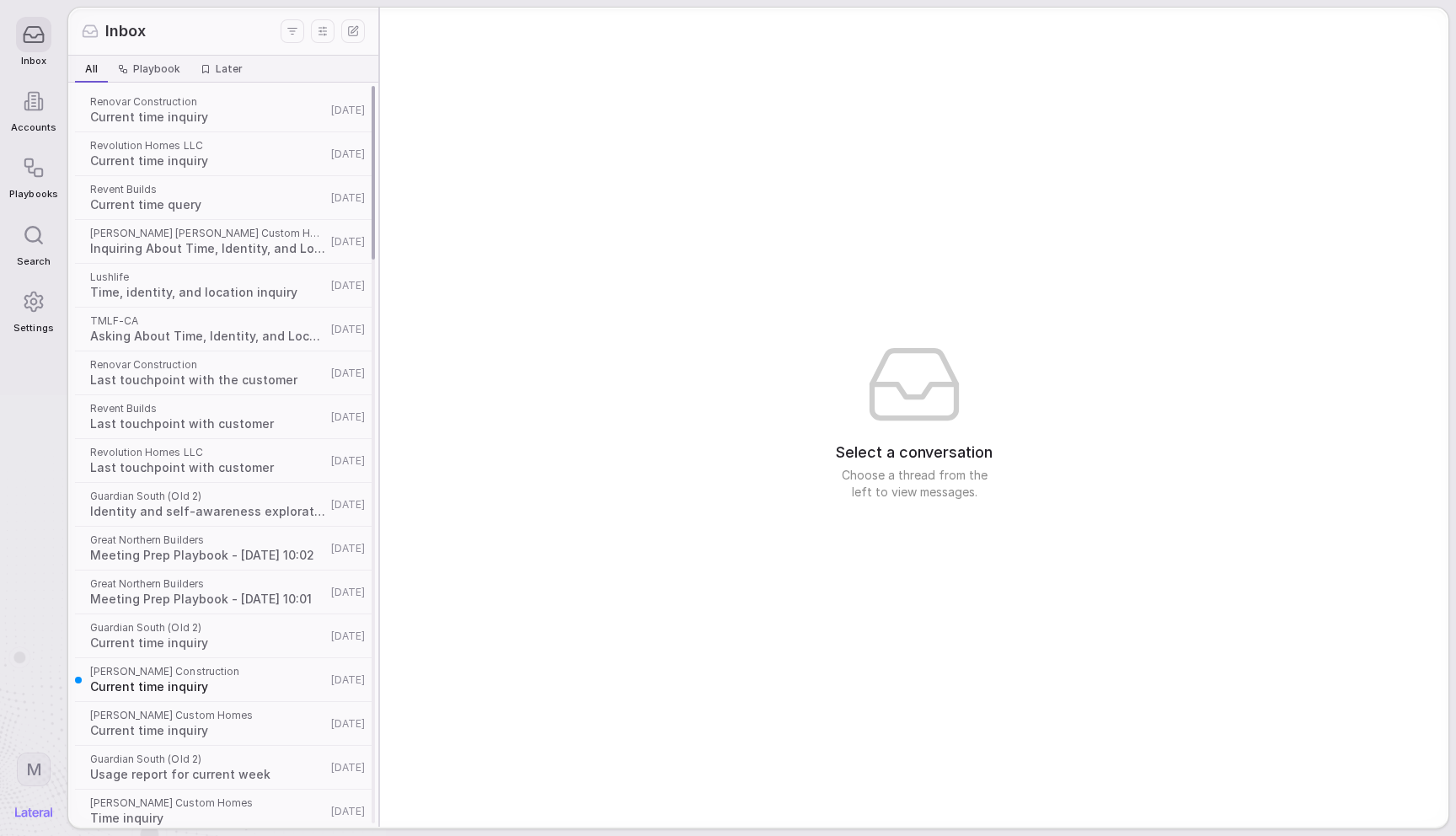
click at [185, 116] on span "Current time inquiry" at bounding box center [208, 117] width 236 height 17
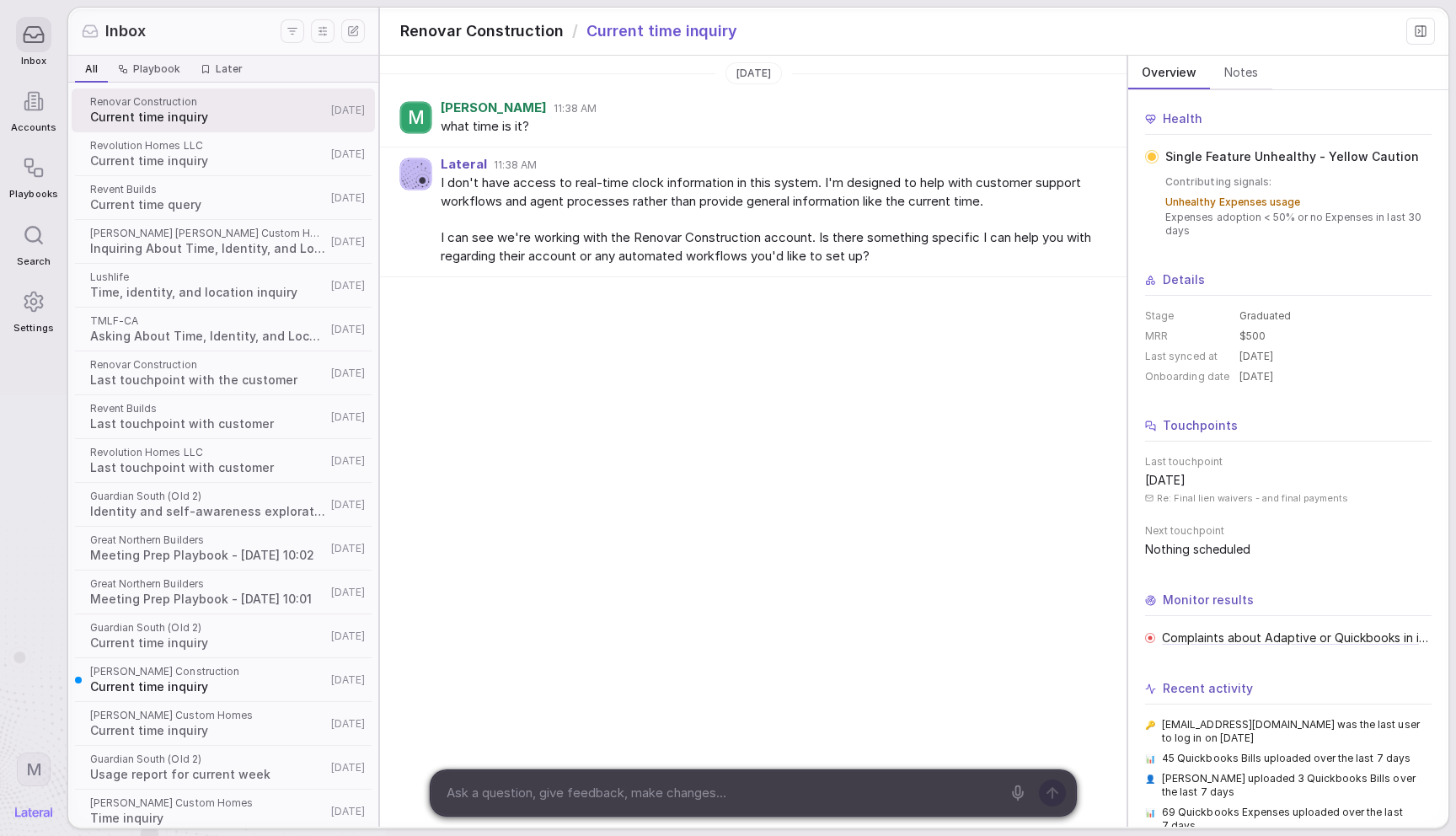
click at [573, 314] on div "Yesterday M Marcie 11:38 AM what time is it? Lateral 11:38 AM I don't have acce…" at bounding box center [752, 206] width 746 height 303
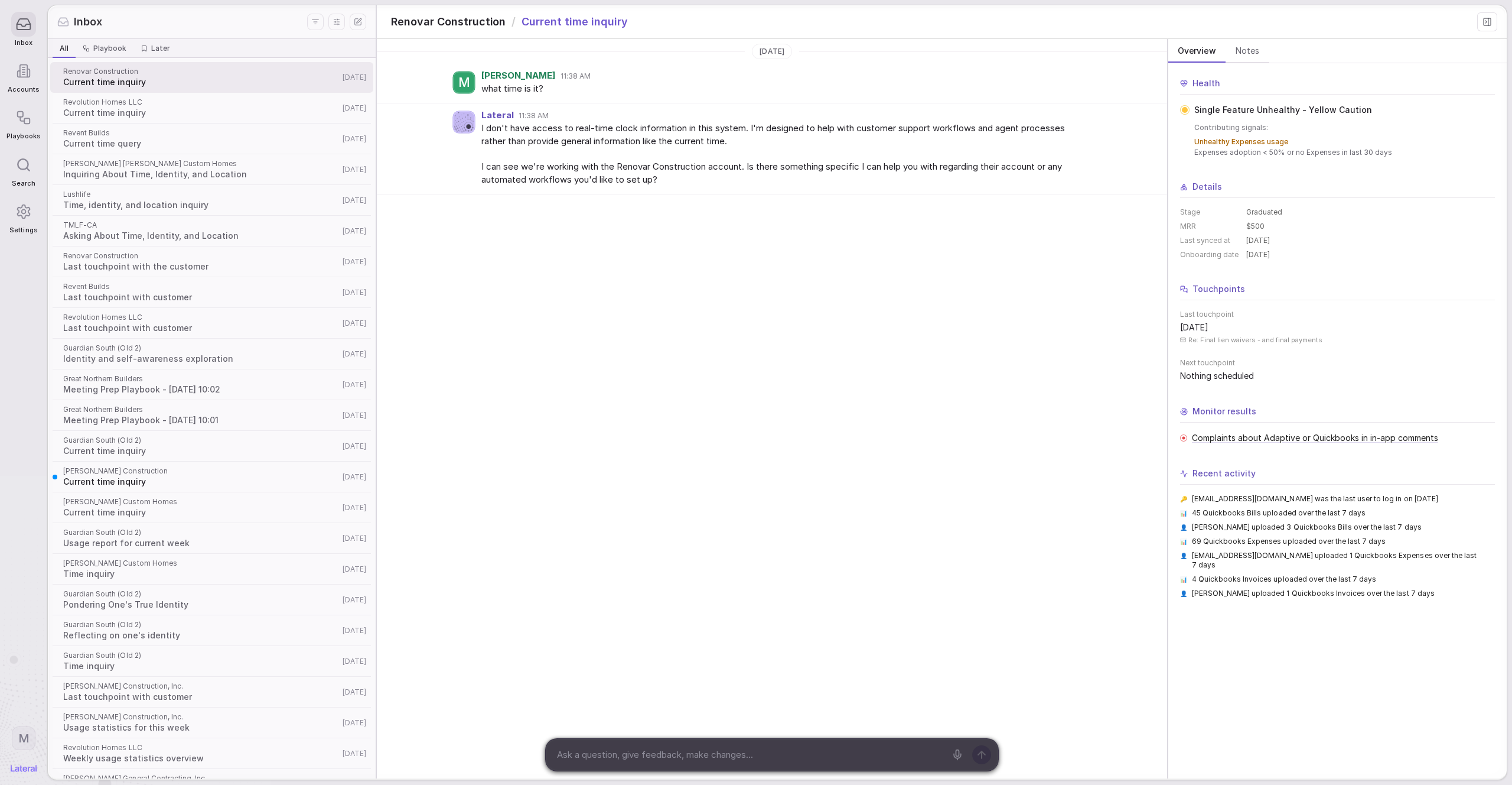
click at [815, 319] on div "Yesterday M Marcie 11:38 AM what time is it? Lateral 11:38 AM I don't have acce…" at bounding box center [772, 408] width 790 height 739
click at [800, 322] on div "Yesterday M Marcie 11:38 AM what time is it? Lateral 11:38 AM I don't have acce…" at bounding box center [772, 408] width 790 height 739
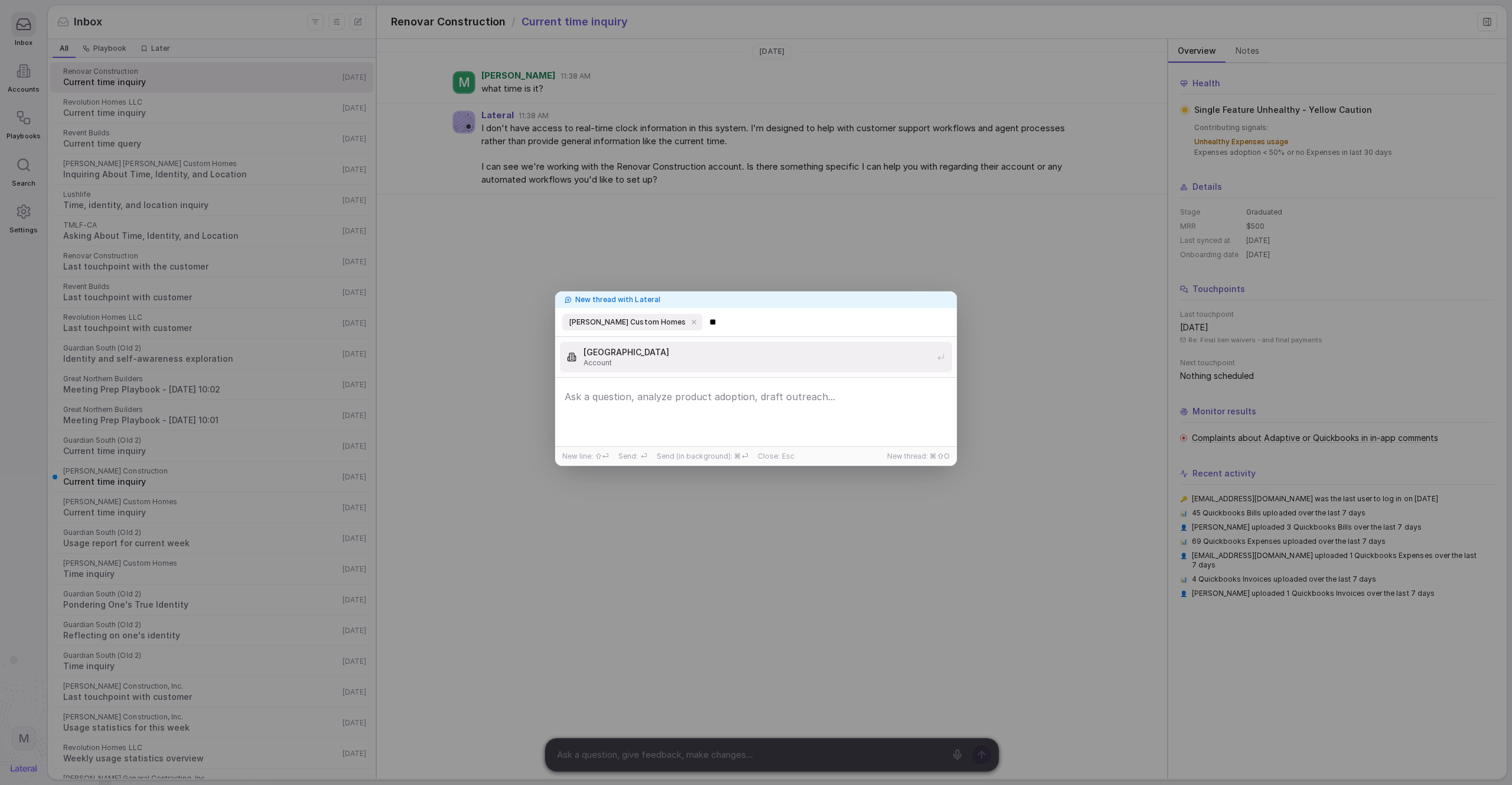
type input "*"
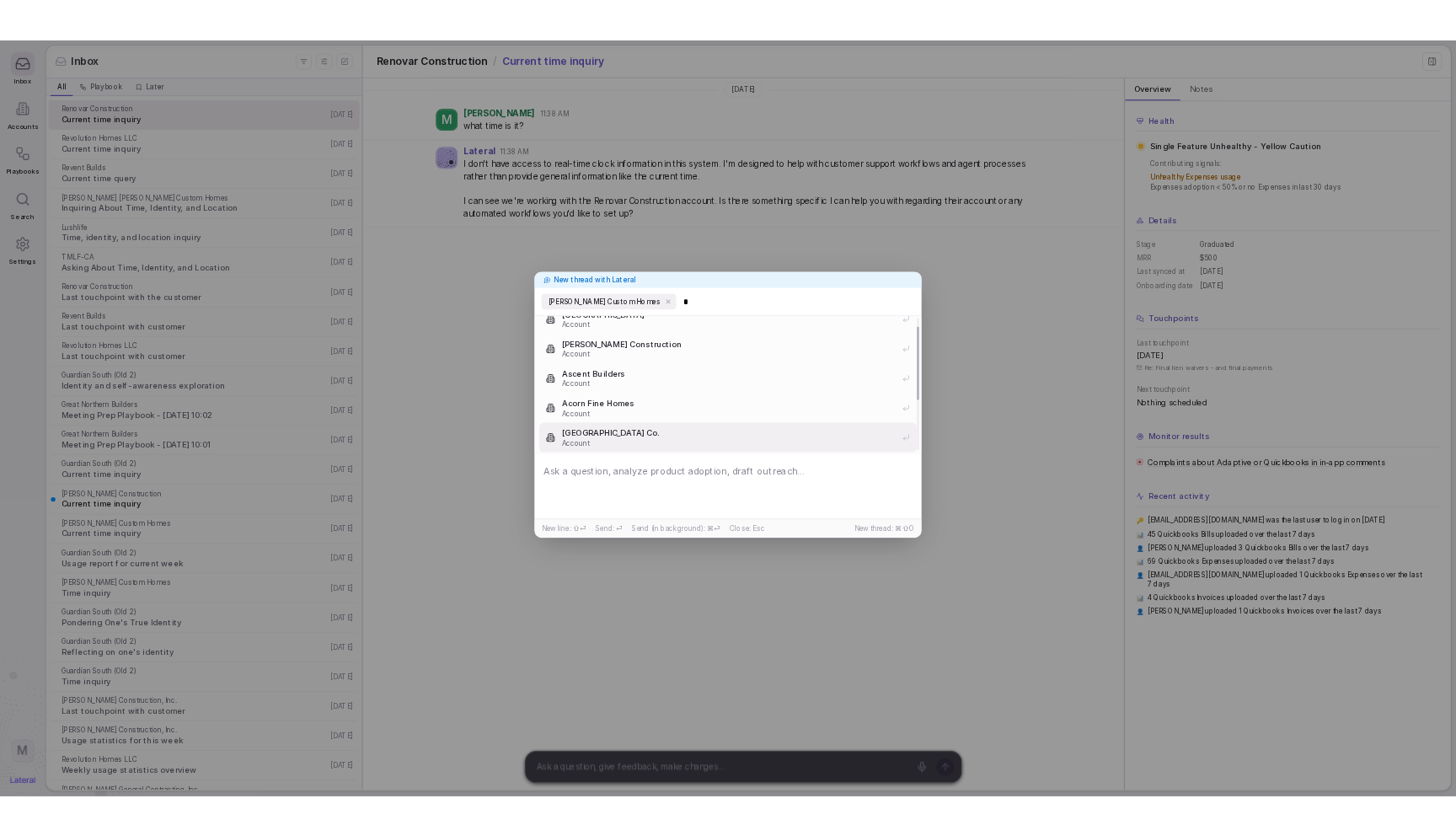
scroll to position [67, 0]
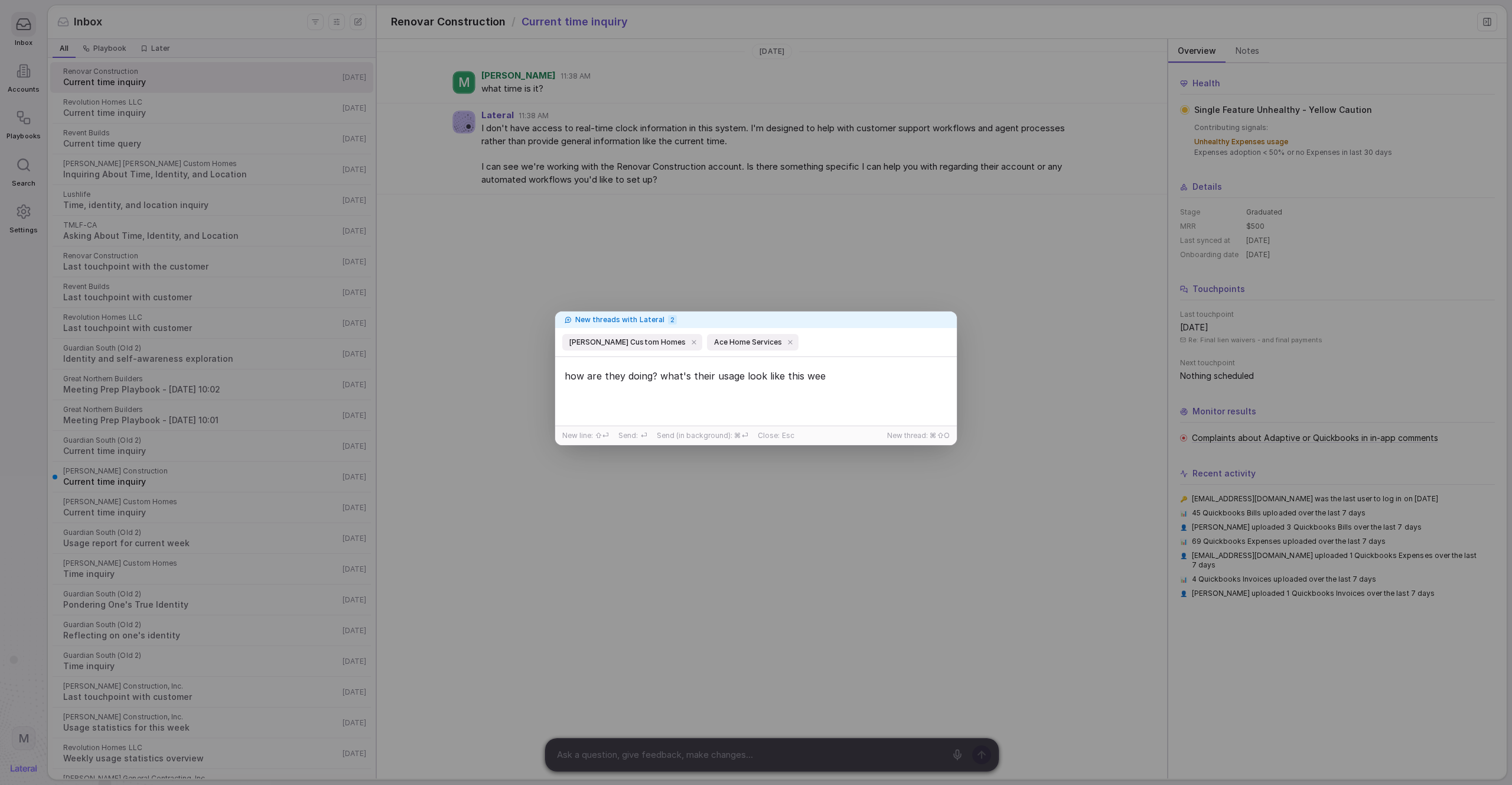
type textarea "how are they doing? what's their usage look like this week"
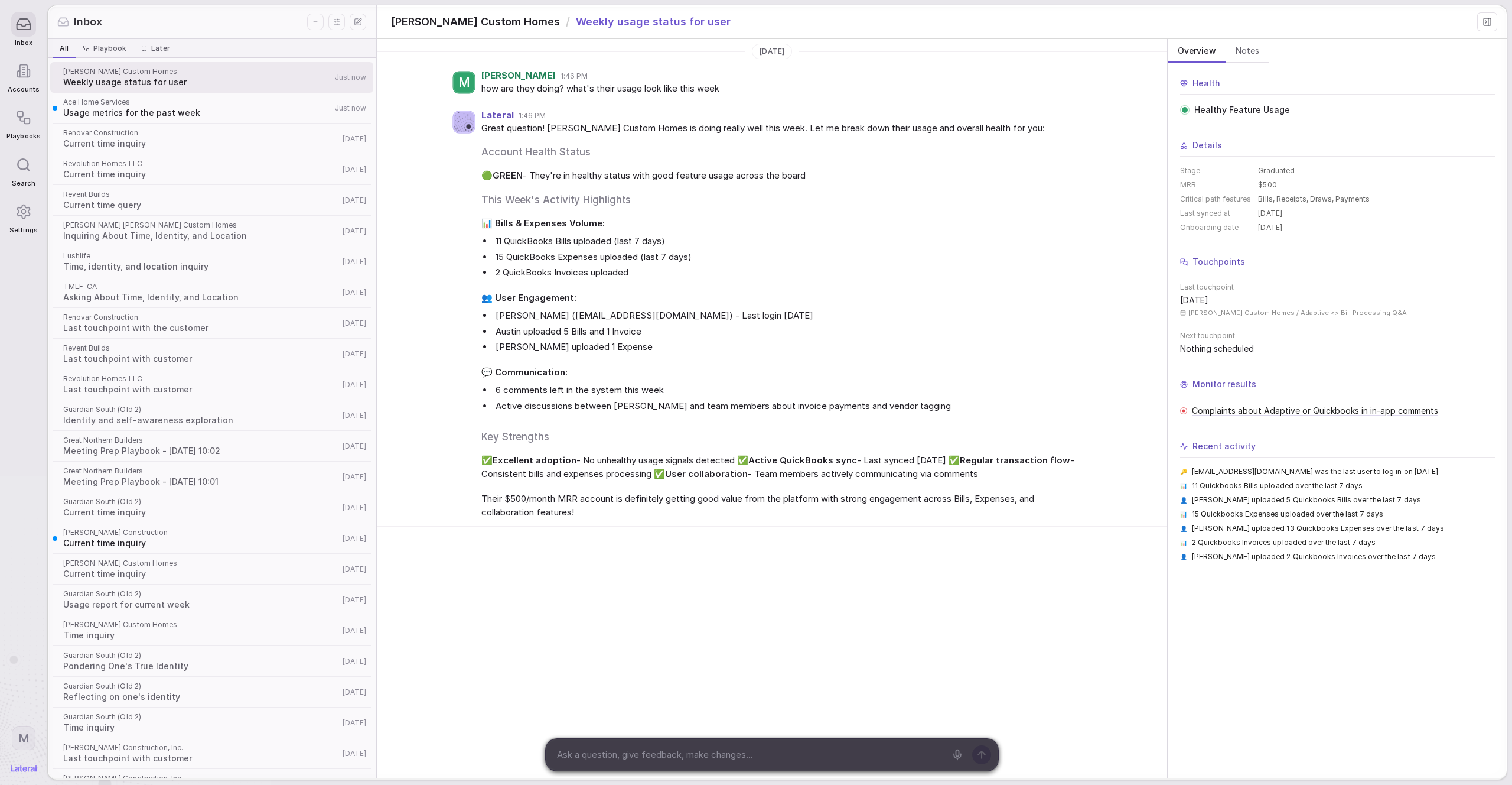
click at [785, 325] on li "Austin uploaded 5 Bills and 1 Invoice" at bounding box center [789, 332] width 593 height 14
click at [241, 111] on span "Usage metrics for the past week" at bounding box center [197, 113] width 268 height 12
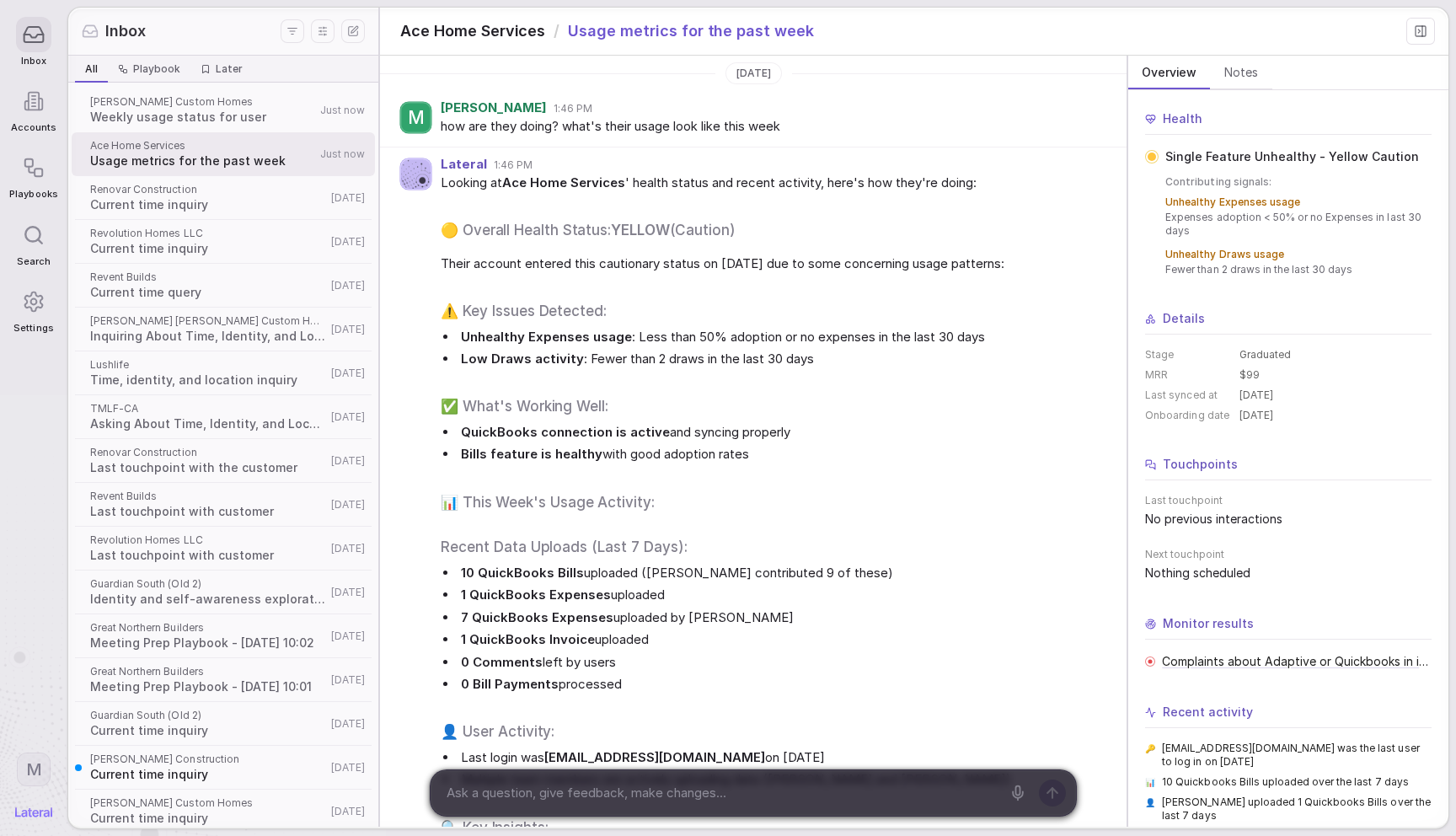
click at [806, 343] on li "Unhealthy Expenses usage : Less than 50% adoption or no expenses in the last 30…" at bounding box center [779, 338] width 642 height 19
